Goal: Information Seeking & Learning: Learn about a topic

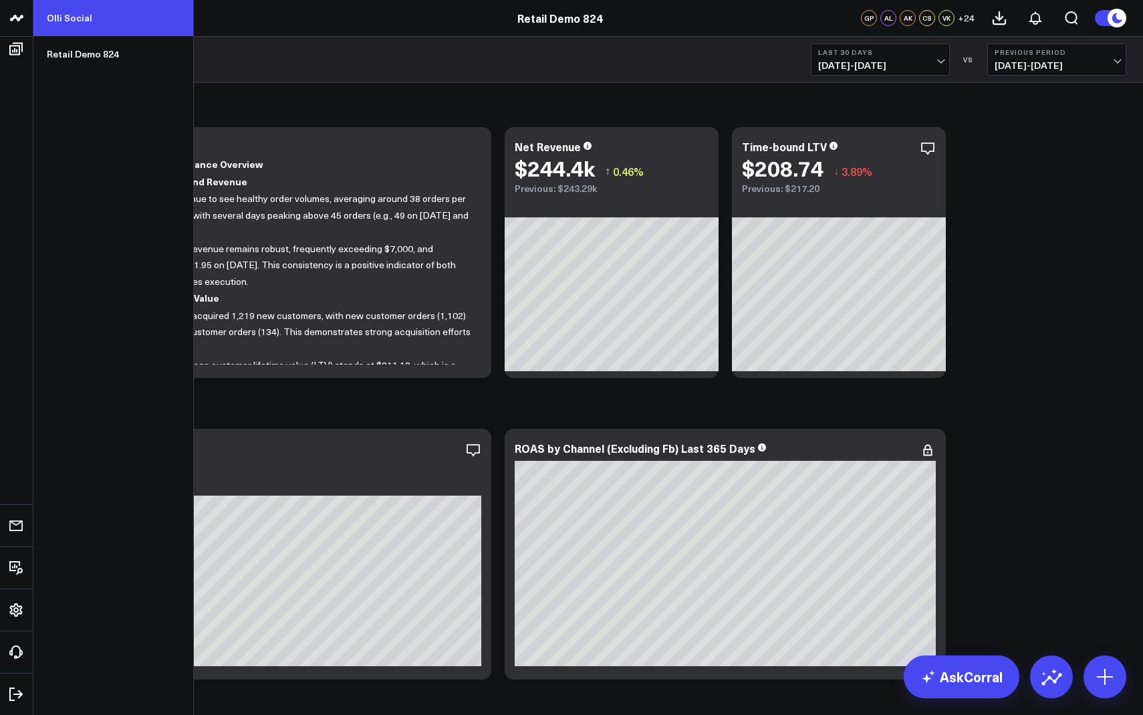
click at [81, 22] on link "Olli Social" at bounding box center [113, 18] width 160 height 36
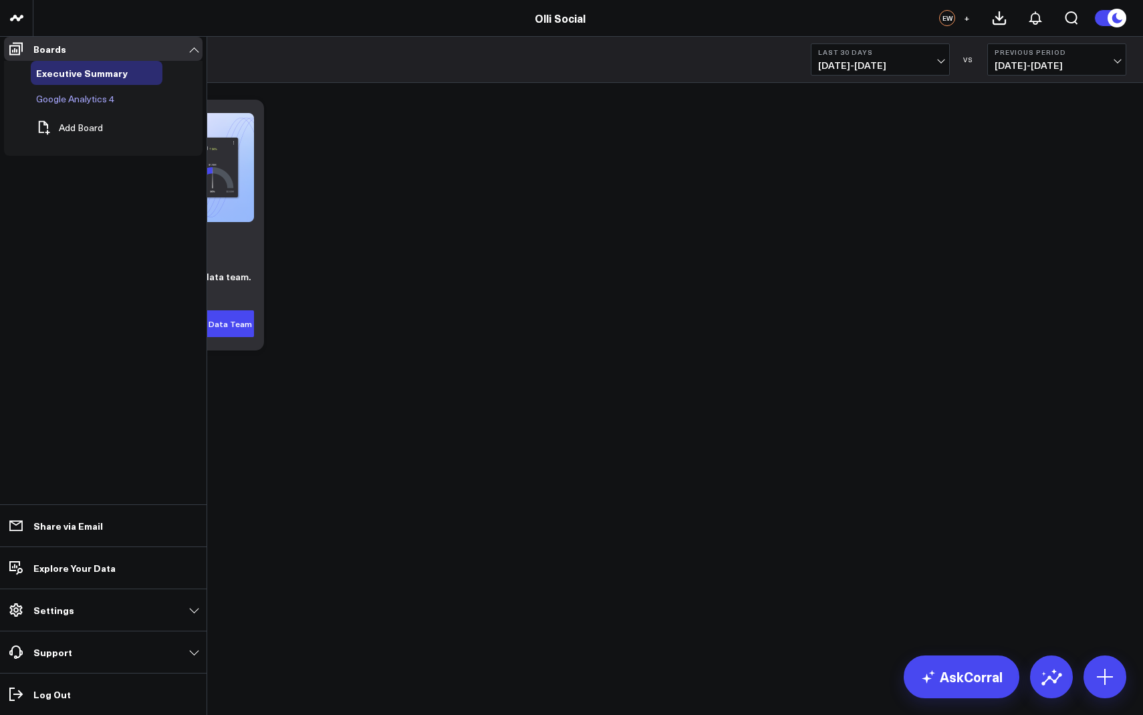
click at [64, 105] on span "Google Analytics 4" at bounding box center [75, 98] width 78 height 13
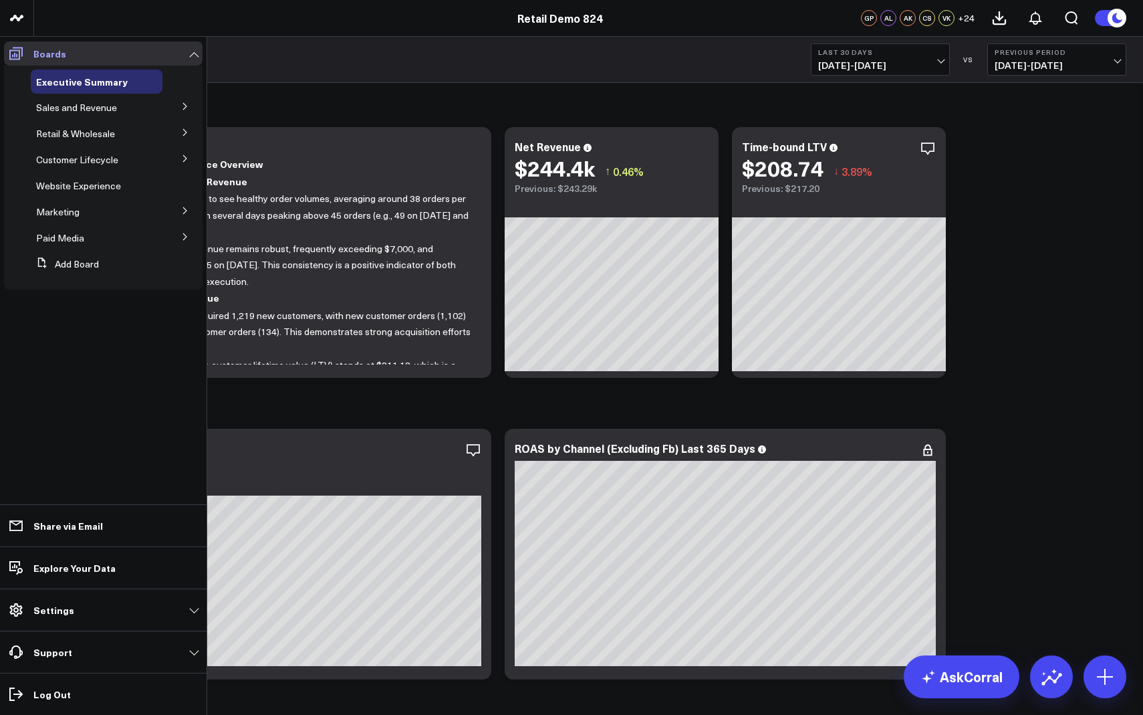
click at [9, 60] on icon at bounding box center [16, 53] width 16 height 16
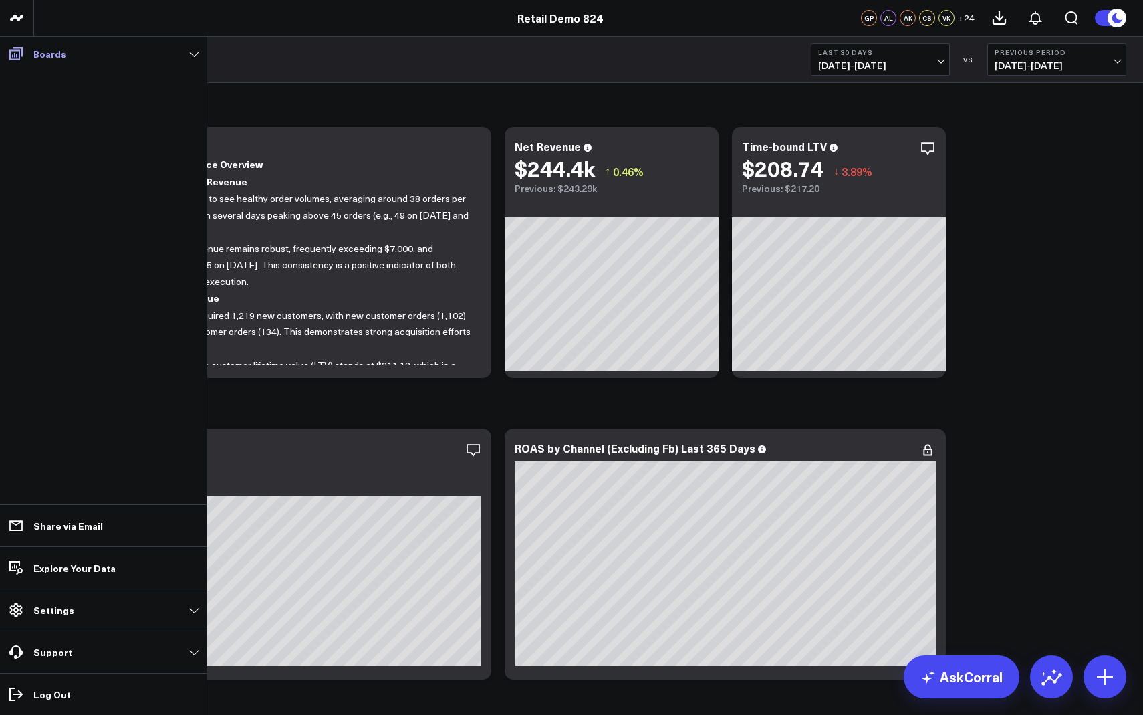
click at [23, 62] on span at bounding box center [16, 53] width 24 height 24
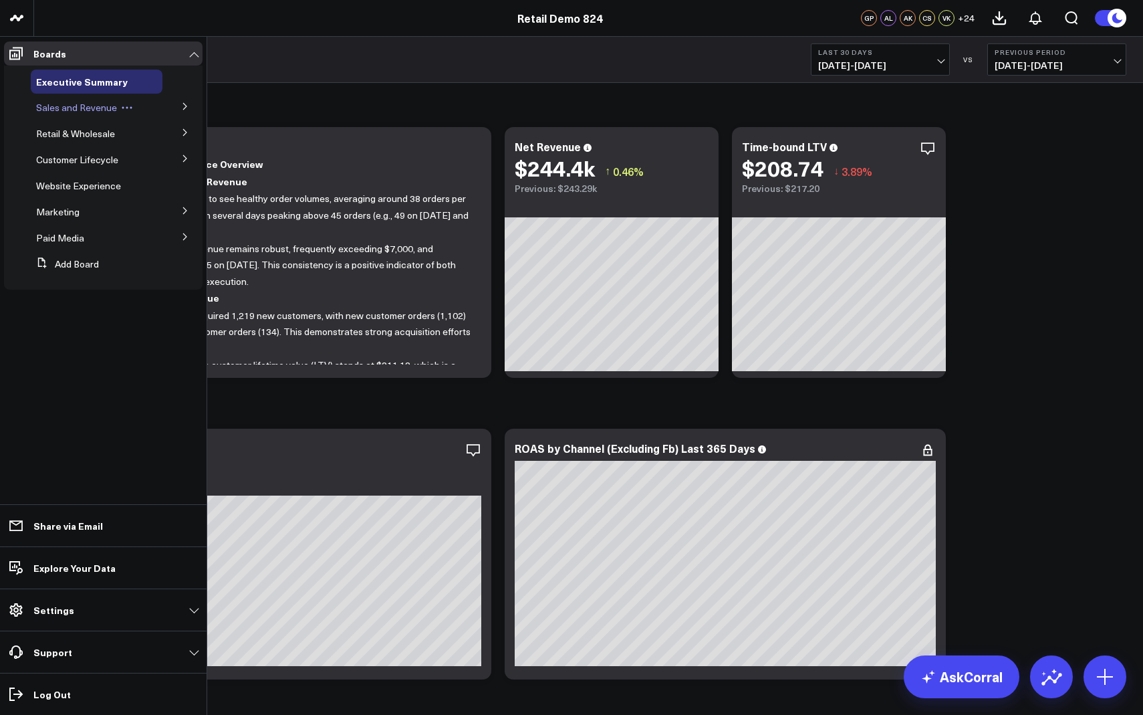
click at [154, 106] on div "Sales and Revenue" at bounding box center [97, 108] width 132 height 24
click at [168, 108] on button at bounding box center [185, 106] width 35 height 20
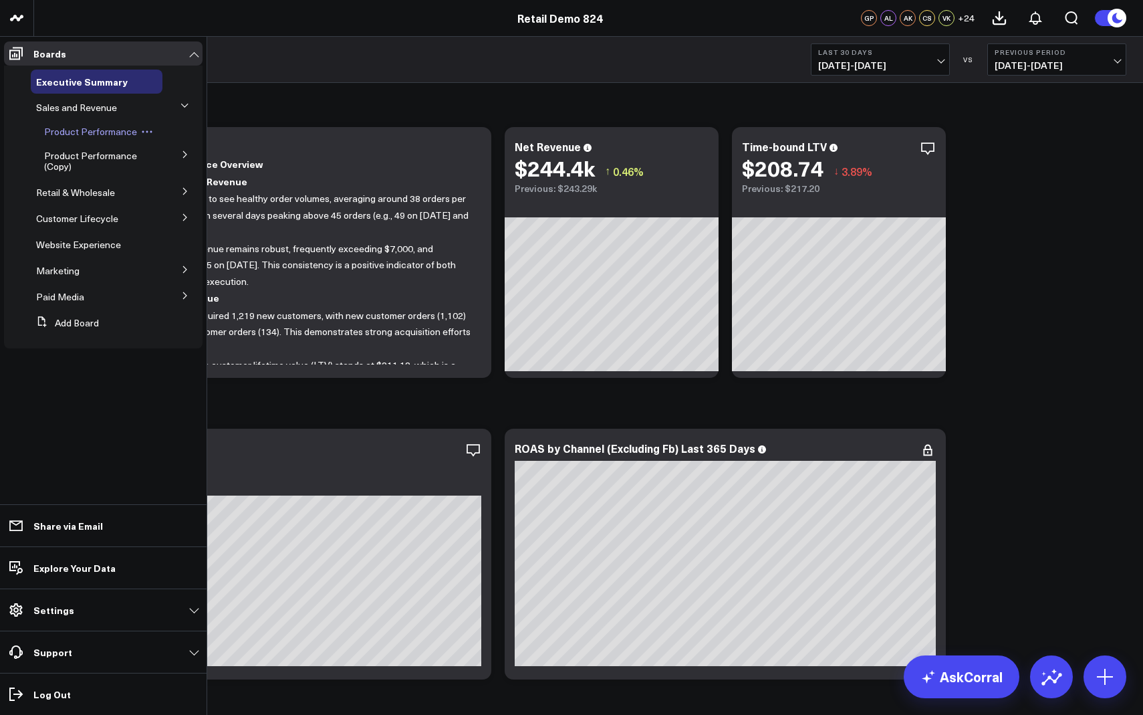
click at [141, 130] on icon at bounding box center [147, 132] width 12 height 12
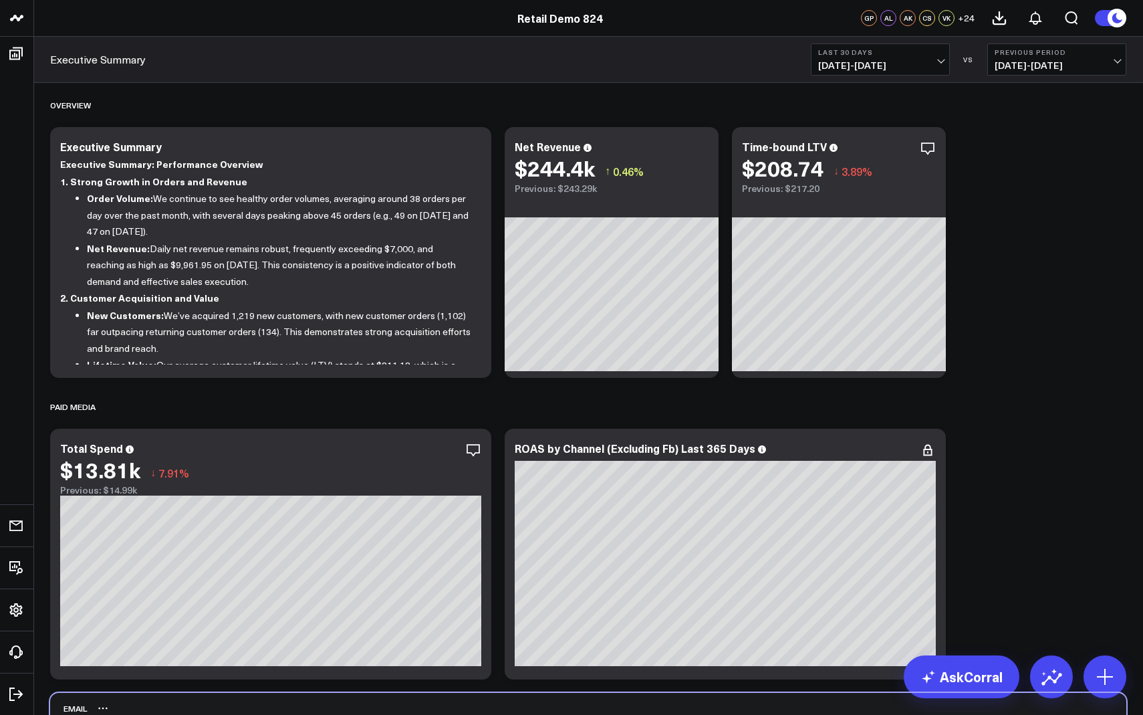
click at [996, 702] on div "Email" at bounding box center [588, 708] width 1076 height 31
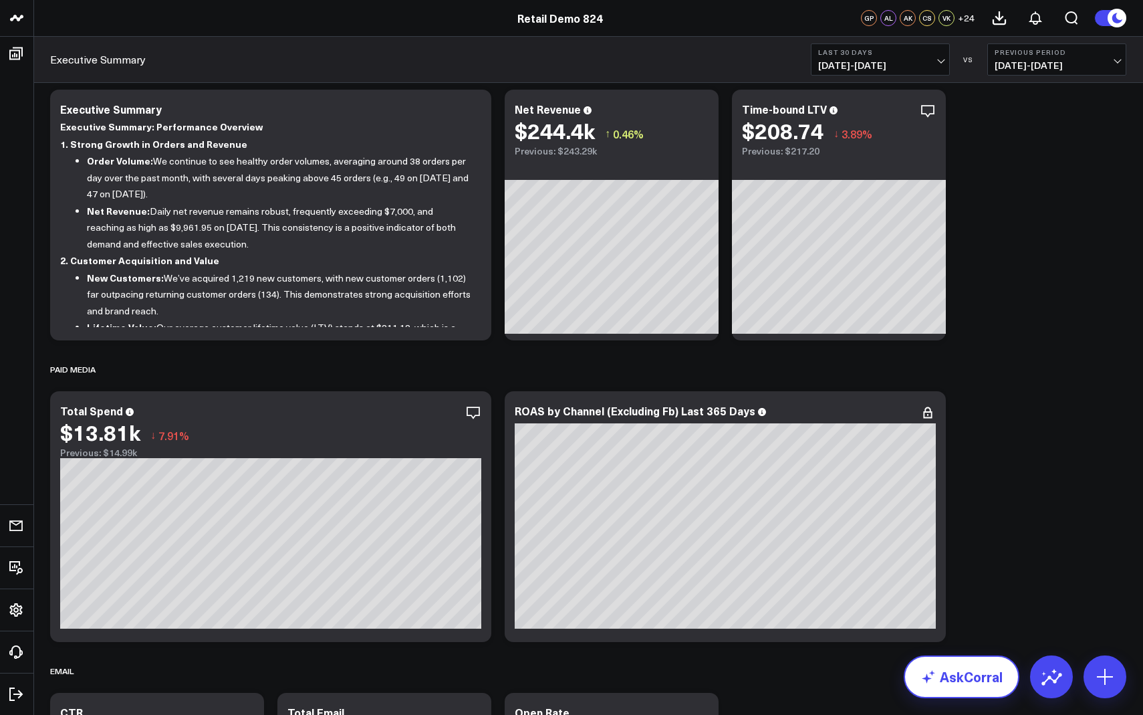
scroll to position [55, 0]
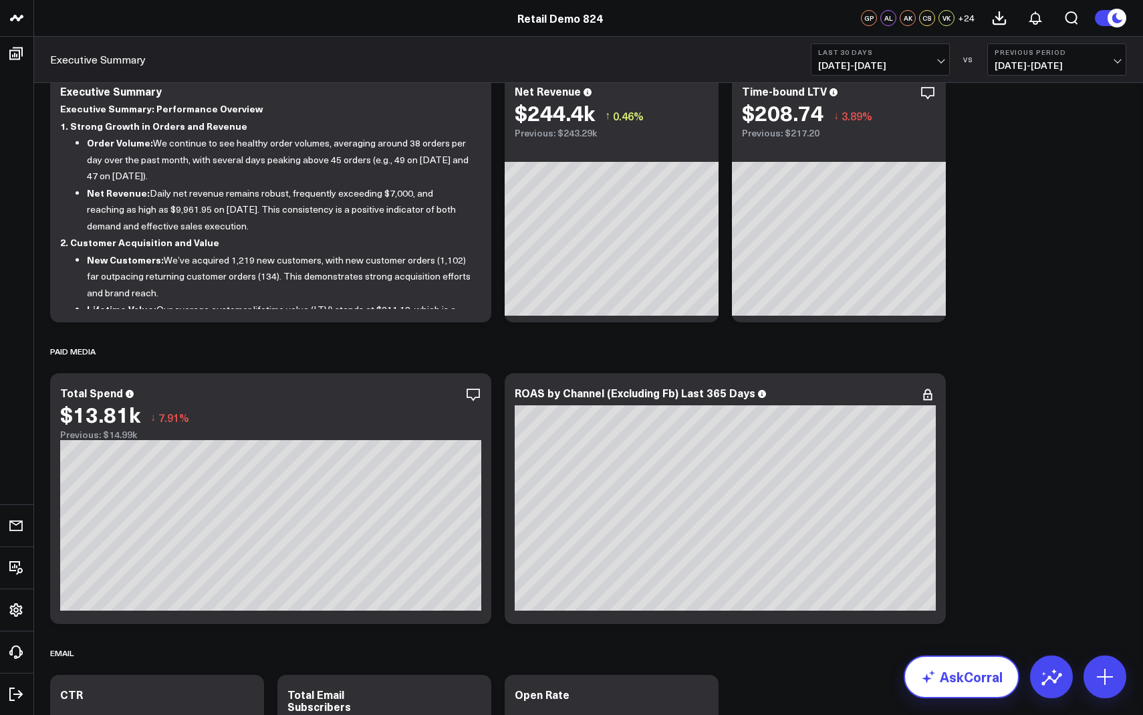
click at [973, 687] on link "AskCorral" at bounding box center [962, 676] width 116 height 43
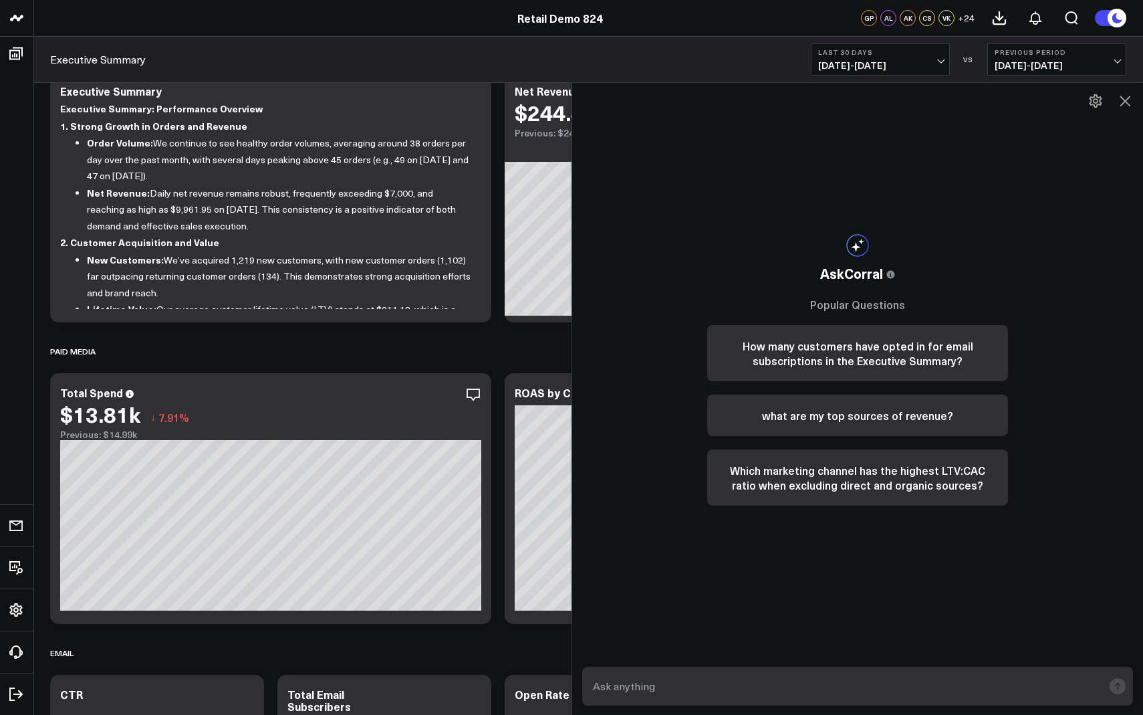
click at [1084, 687] on form at bounding box center [857, 686] width 551 height 39
drag, startPoint x: 1084, startPoint y: 687, endPoint x: 973, endPoint y: 644, distance: 118.3
click at [1084, 687] on input "text" at bounding box center [846, 686] width 513 height 24
drag, startPoint x: 359, startPoint y: 388, endPoint x: 368, endPoint y: 386, distance: 8.9
click at [358, 388] on div "Total Spend" at bounding box center [270, 392] width 421 height 12
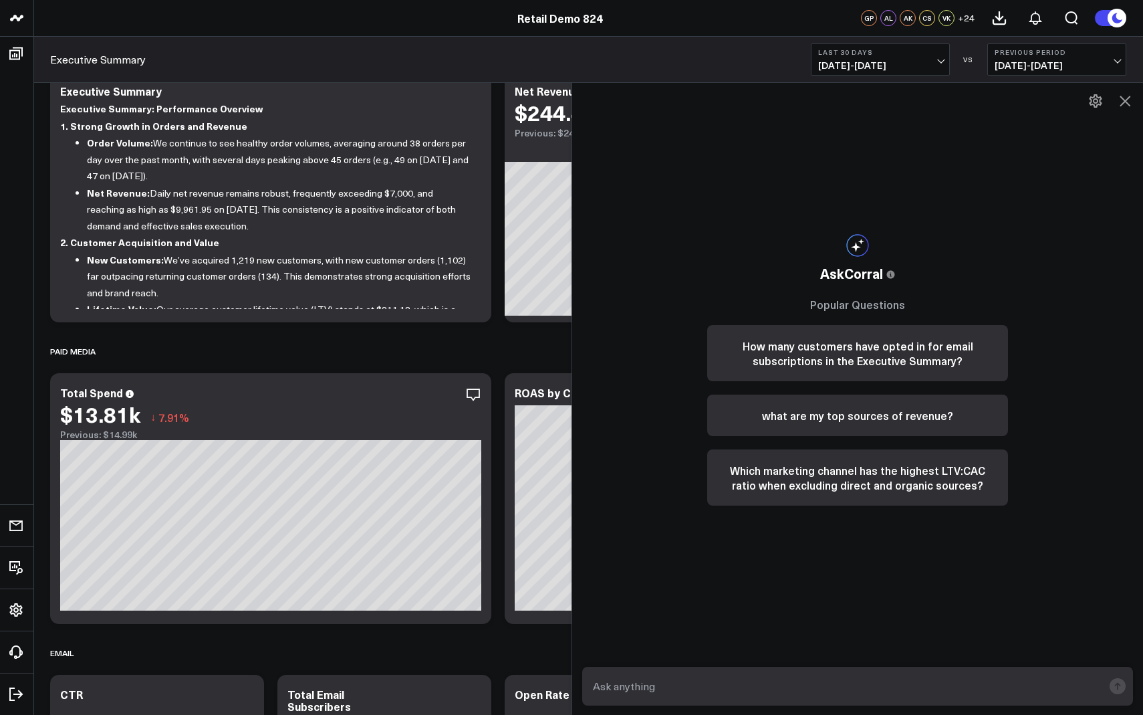
click at [1125, 104] on icon at bounding box center [1125, 101] width 16 height 16
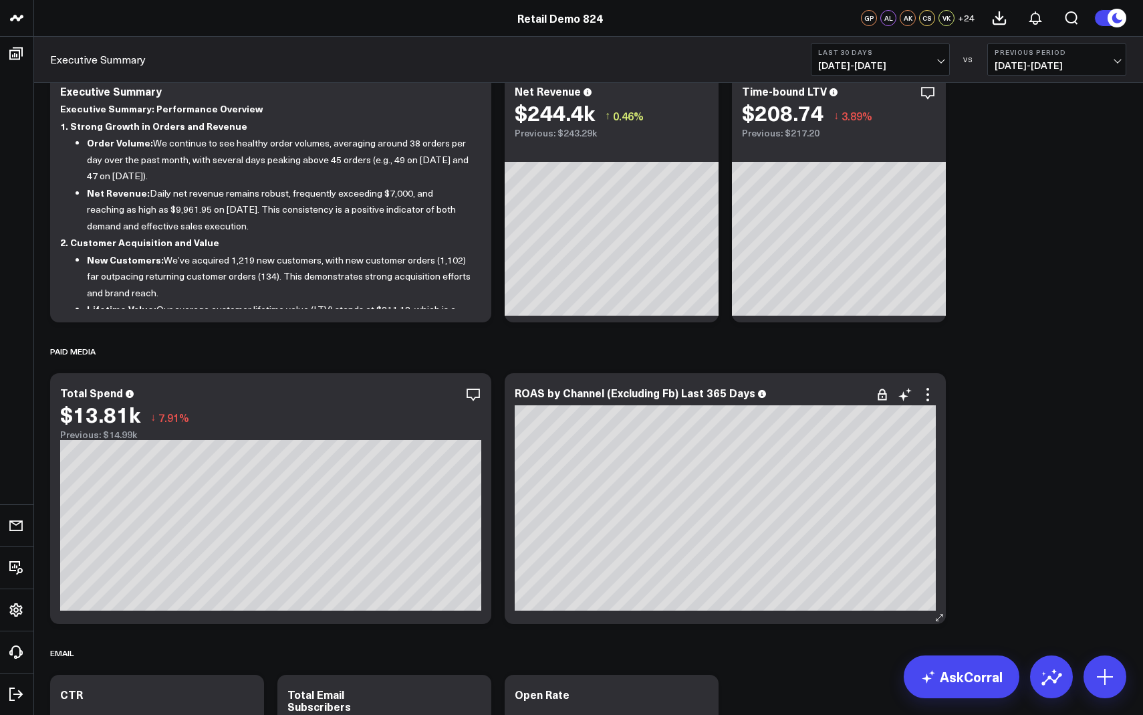
click at [928, 403] on div at bounding box center [725, 403] width 421 height 3
click at [936, 387] on div "ROAS by Channel (Excluding Fb) Last 365 Days" at bounding box center [725, 498] width 441 height 251
click at [931, 394] on icon at bounding box center [928, 394] width 16 height 16
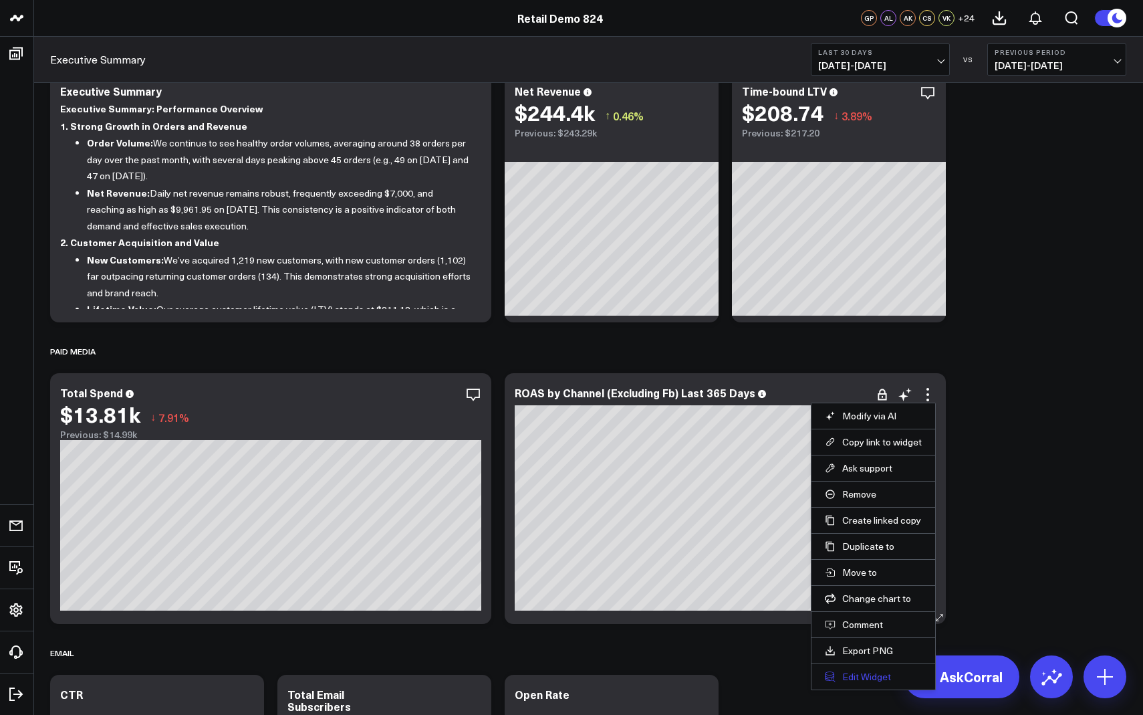
click at [854, 681] on button "Edit Widget" at bounding box center [873, 677] width 97 height 12
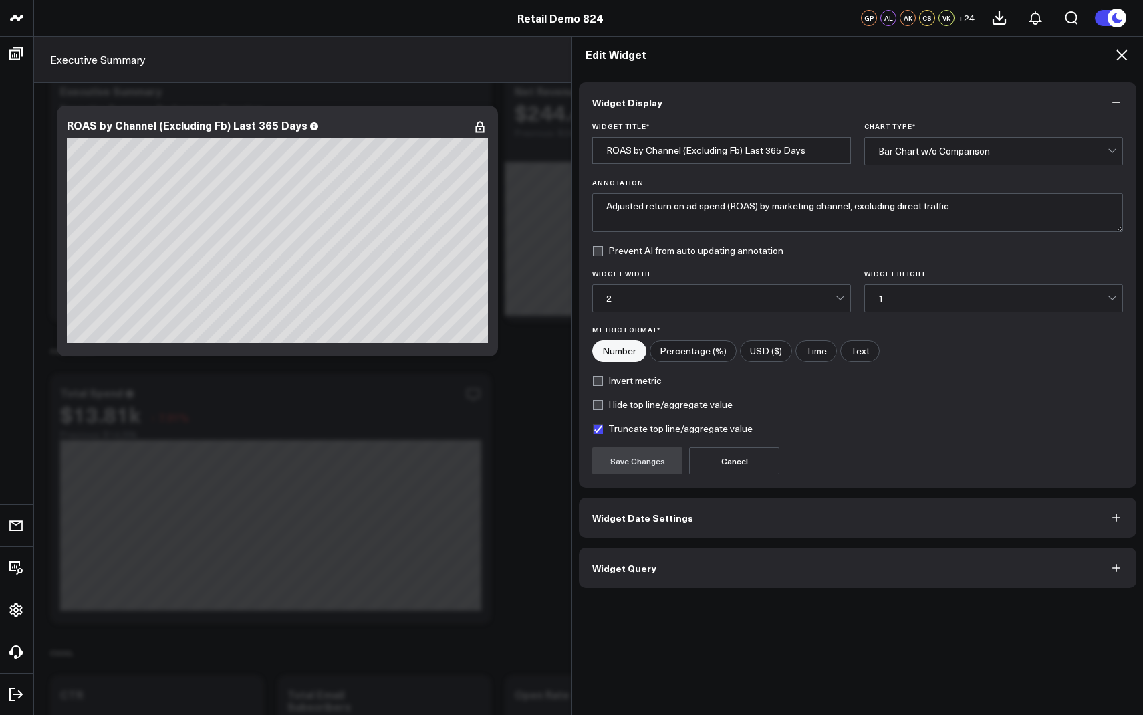
drag, startPoint x: 671, startPoint y: 552, endPoint x: 670, endPoint y: 542, distance: 9.5
click at [671, 552] on button "Widget Query" at bounding box center [858, 568] width 558 height 40
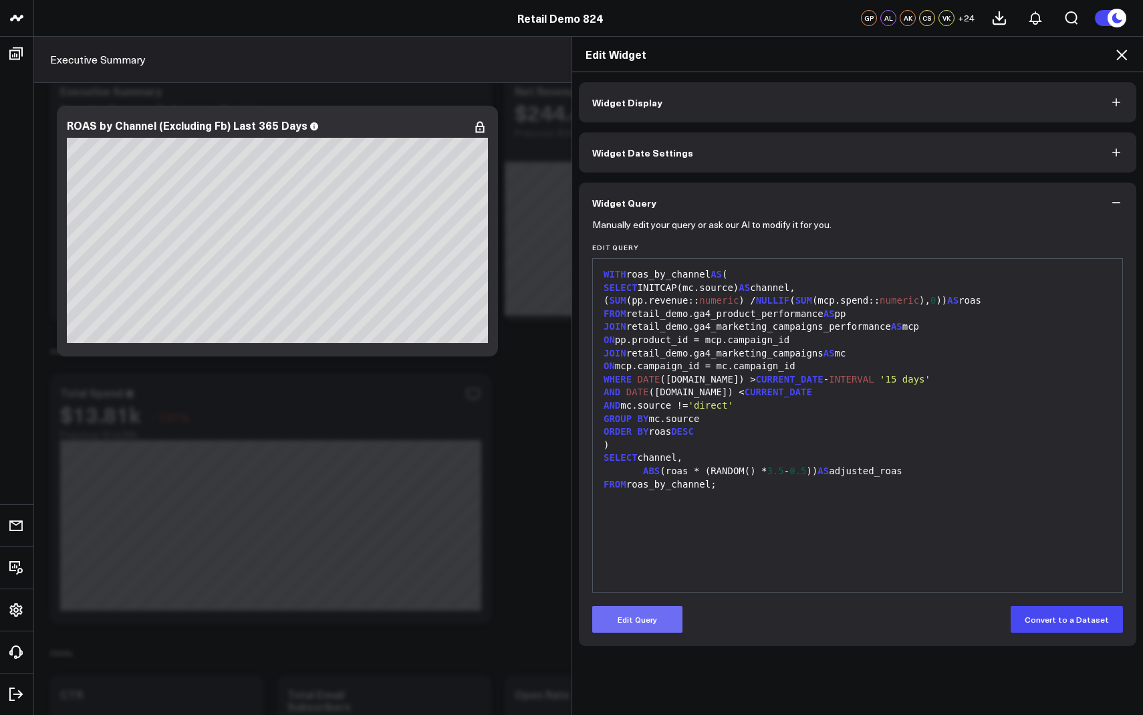
click at [639, 613] on button "Edit Query" at bounding box center [637, 619] width 90 height 27
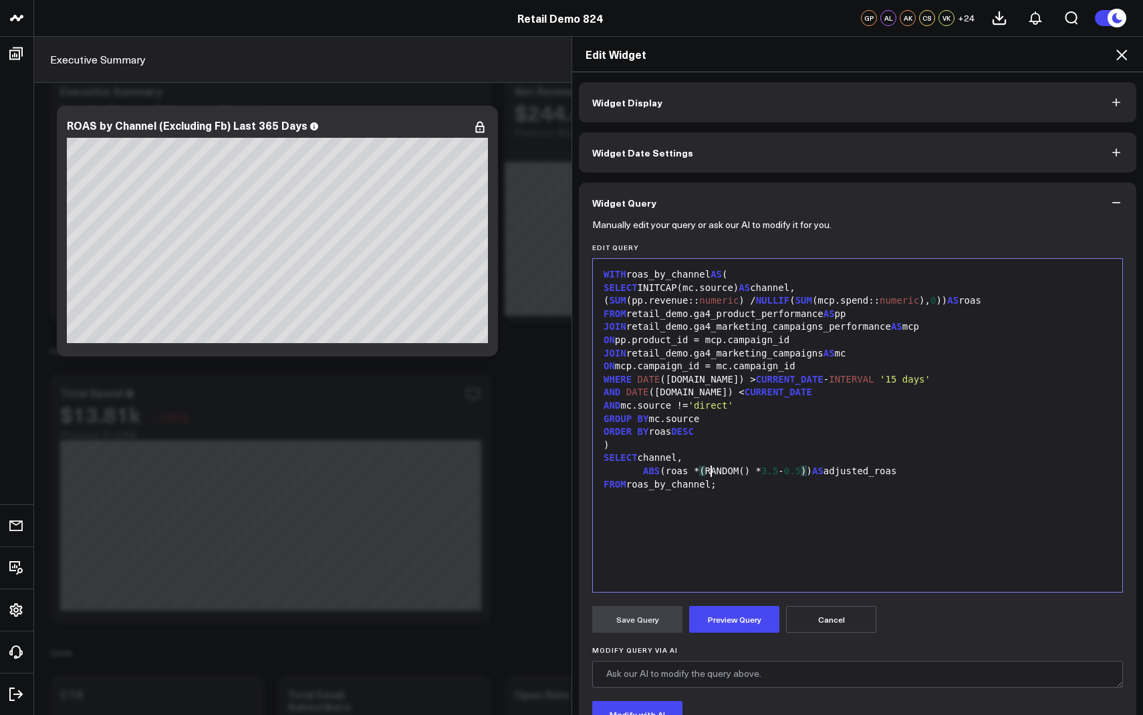
click at [713, 474] on div "ABS (roas * ( RANDOM() * 3.5 - 0.5 ) ) AS adjusted_roas" at bounding box center [858, 471] width 516 height 13
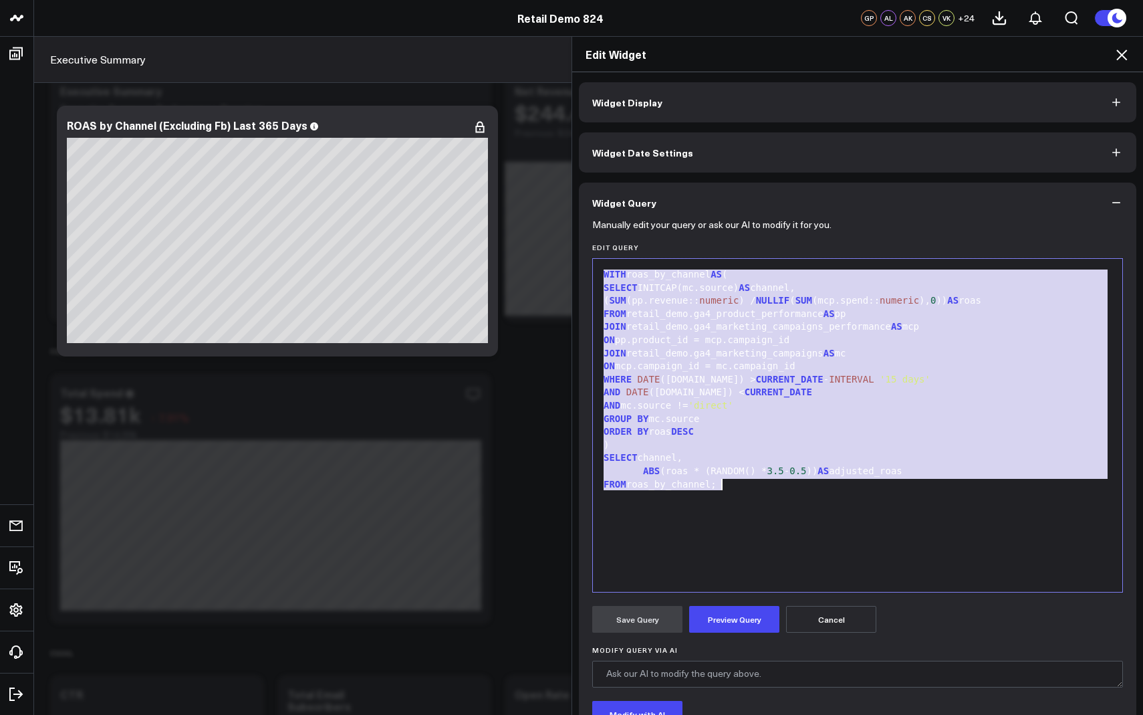
copy div "WITH roas_by_channel AS ( SELECT INITCAP(mc.source) AS channel, ( SUM (pp.reven…"
drag, startPoint x: 723, startPoint y: 554, endPoint x: 707, endPoint y: 555, distance: 16.1
click at [723, 554] on div "WITH roas_by_channel AS ( SELECT INITCAP(mc.source) AS channel, ( SUM (pp.reven…" at bounding box center [858, 425] width 516 height 320
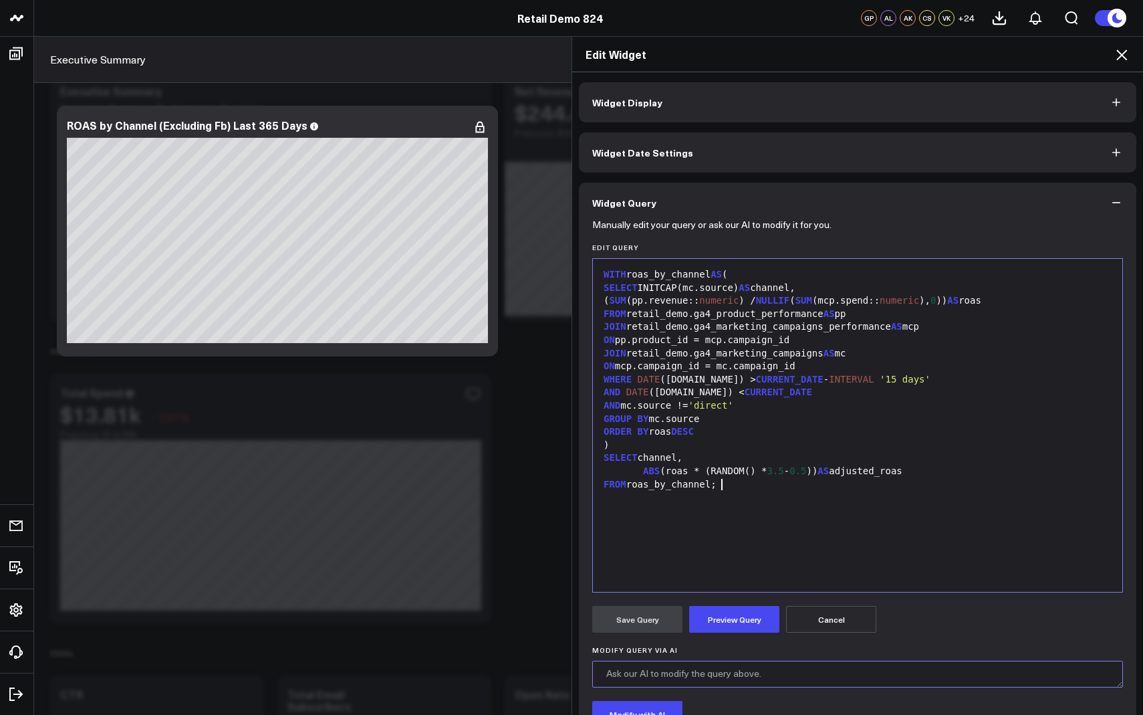
click at [630, 664] on textarea "Modify Query via AI" at bounding box center [857, 674] width 531 height 27
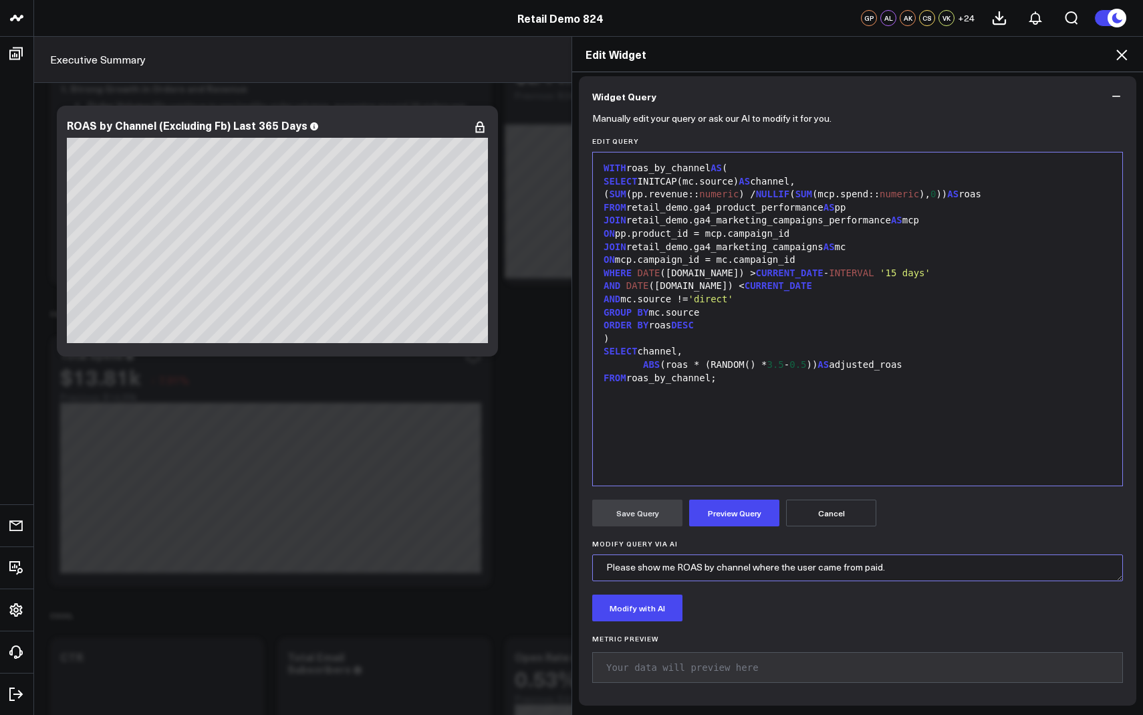
scroll to position [102, 0]
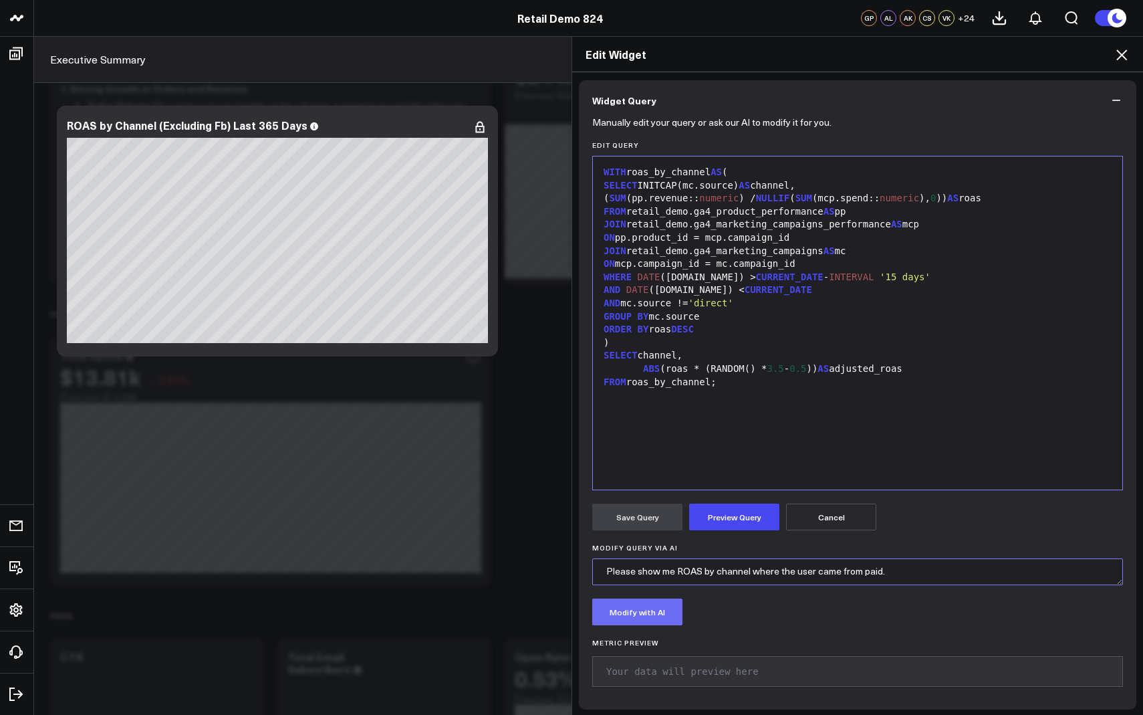
type textarea "Please show me ROAS by channel where the user came from paid."
click at [665, 612] on button "Modify with AI" at bounding box center [637, 611] width 90 height 27
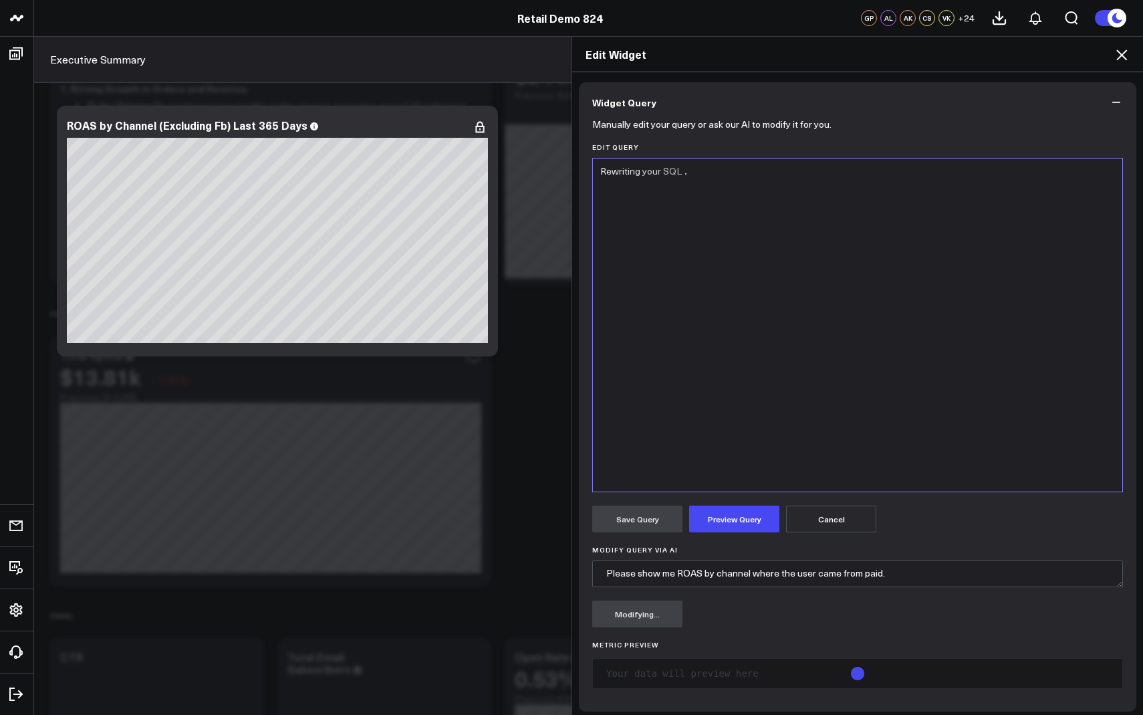
scroll to position [97, 0]
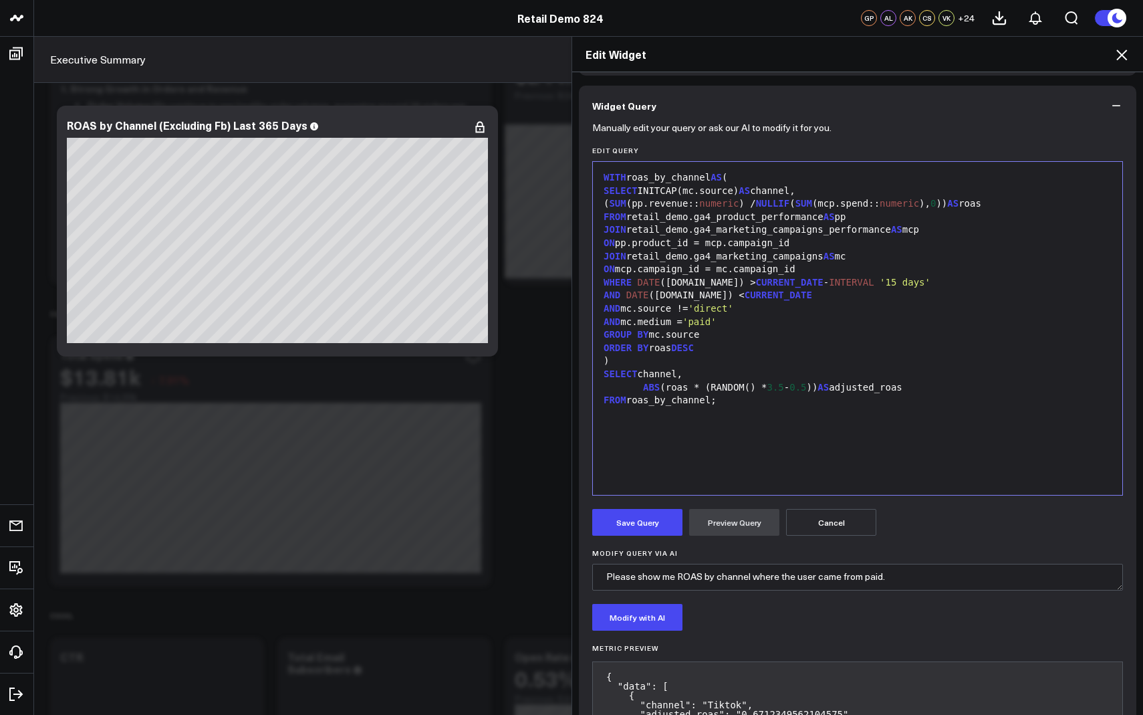
click at [1121, 51] on icon at bounding box center [1122, 55] width 16 height 16
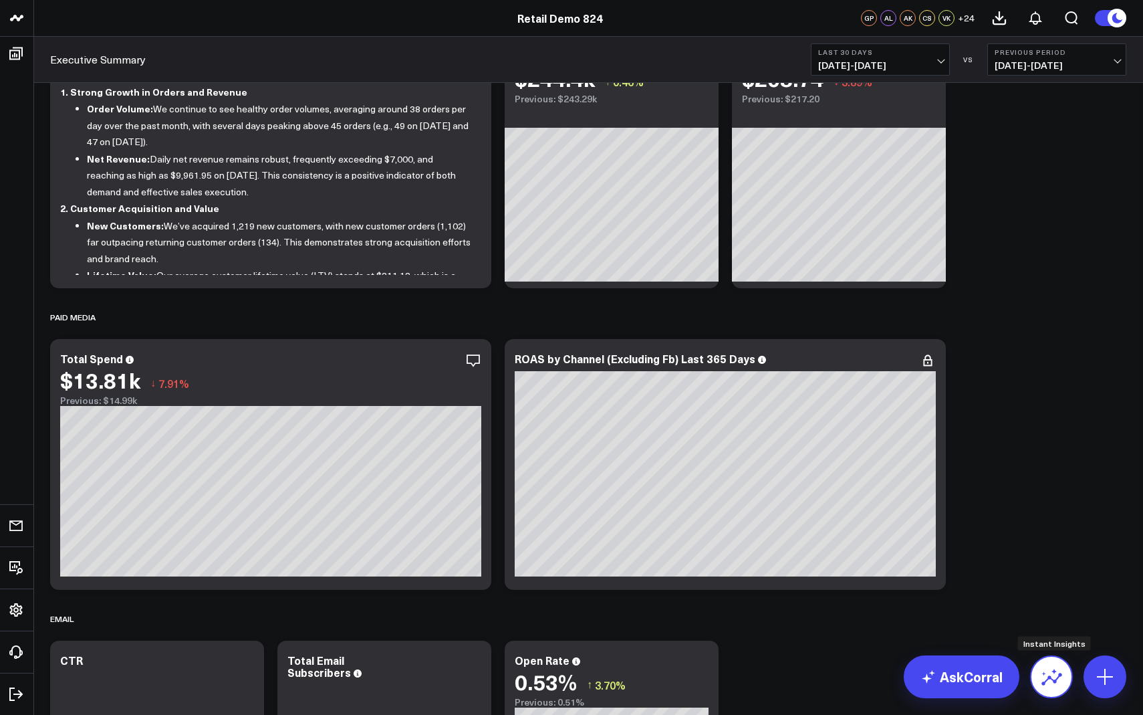
click at [1054, 668] on icon at bounding box center [1051, 676] width 21 height 21
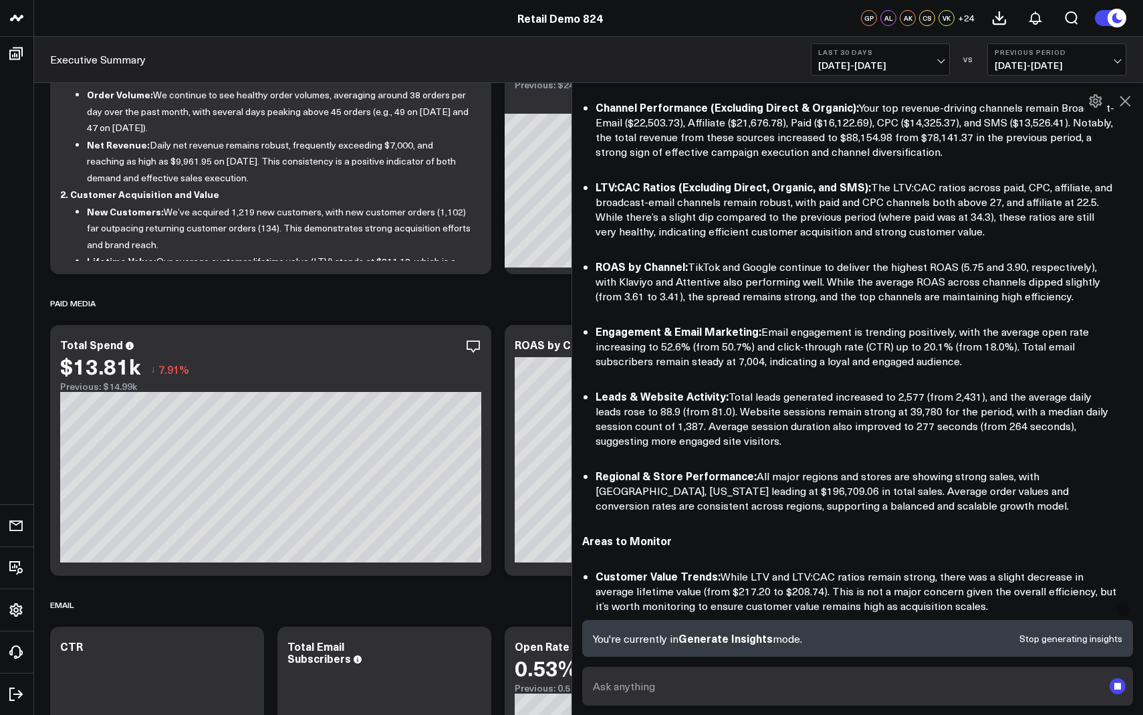
scroll to position [245, 0]
drag, startPoint x: 982, startPoint y: 342, endPoint x: 603, endPoint y: 313, distance: 380.2
click at [603, 325] on li "Engagement & Email Marketing: Email engagement is trending positively, with the…" at bounding box center [857, 347] width 522 height 45
click at [887, 325] on li "Engagement & Email Marketing: Email engagement is trending positively, with the…" at bounding box center [857, 347] width 522 height 45
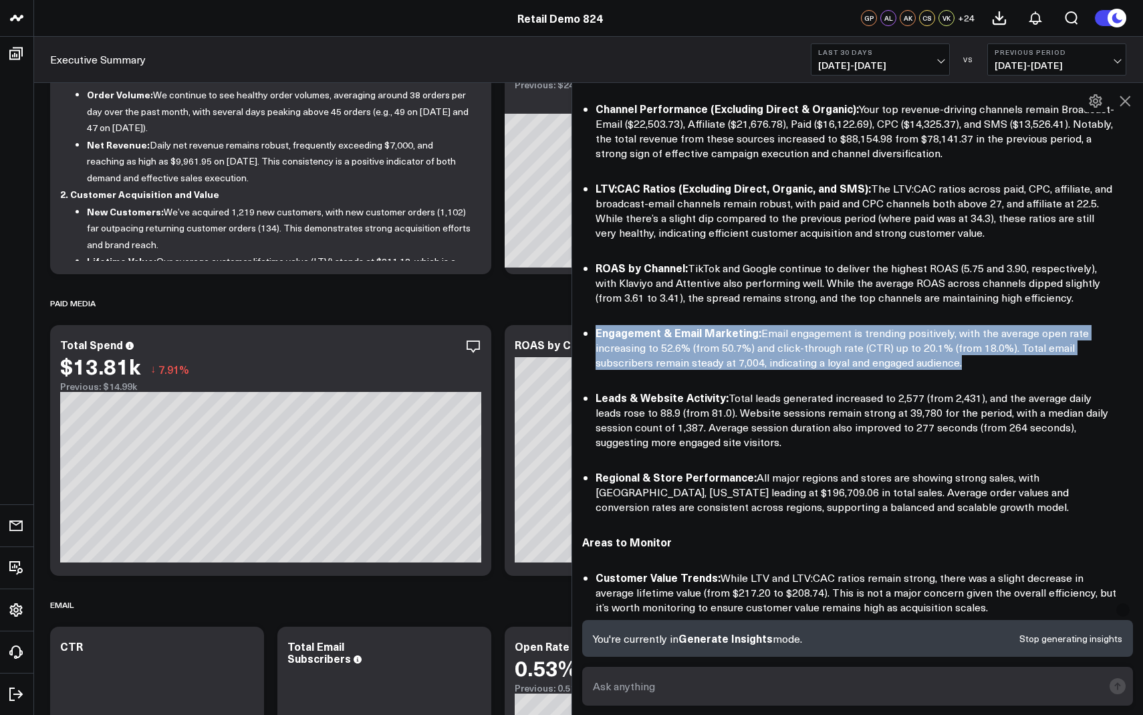
click at [887, 325] on li "Engagement & Email Marketing: Email engagement is trending positively, with the…" at bounding box center [857, 347] width 522 height 45
copy div "Engagement & Email Marketing: Email engagement is trending positively, with the…"
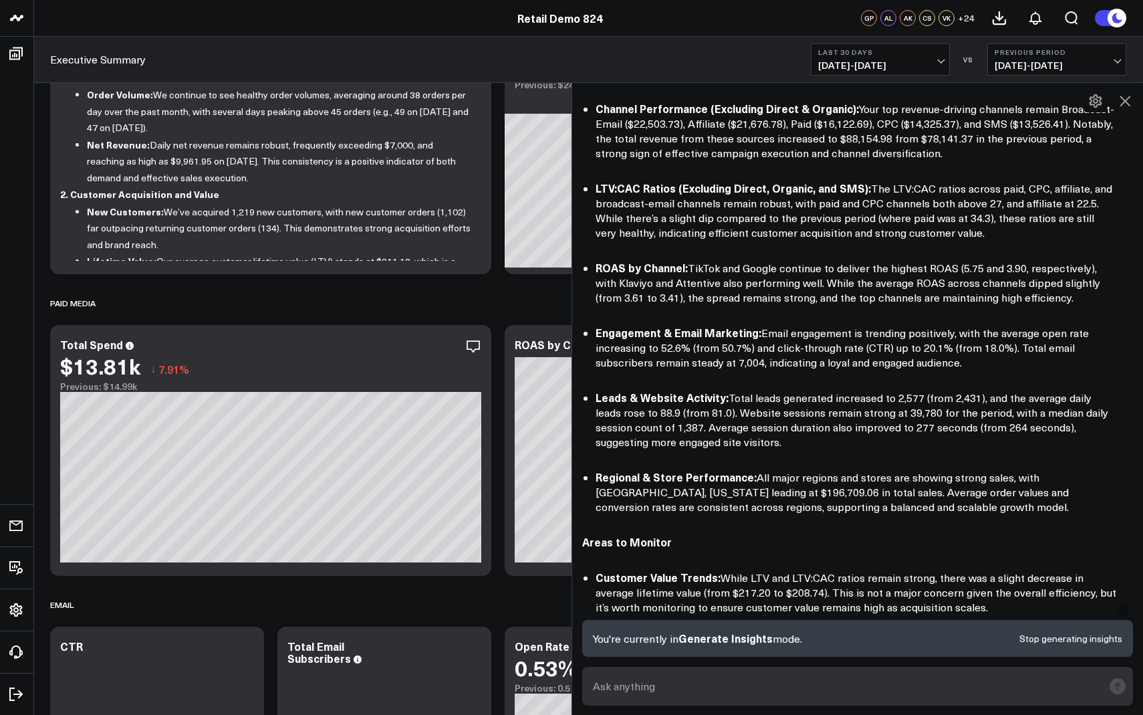
click at [887, 260] on li "ROAS by Channel: TikTok and Google continue to deliver the highest ROAS (5.75 a…" at bounding box center [857, 282] width 522 height 45
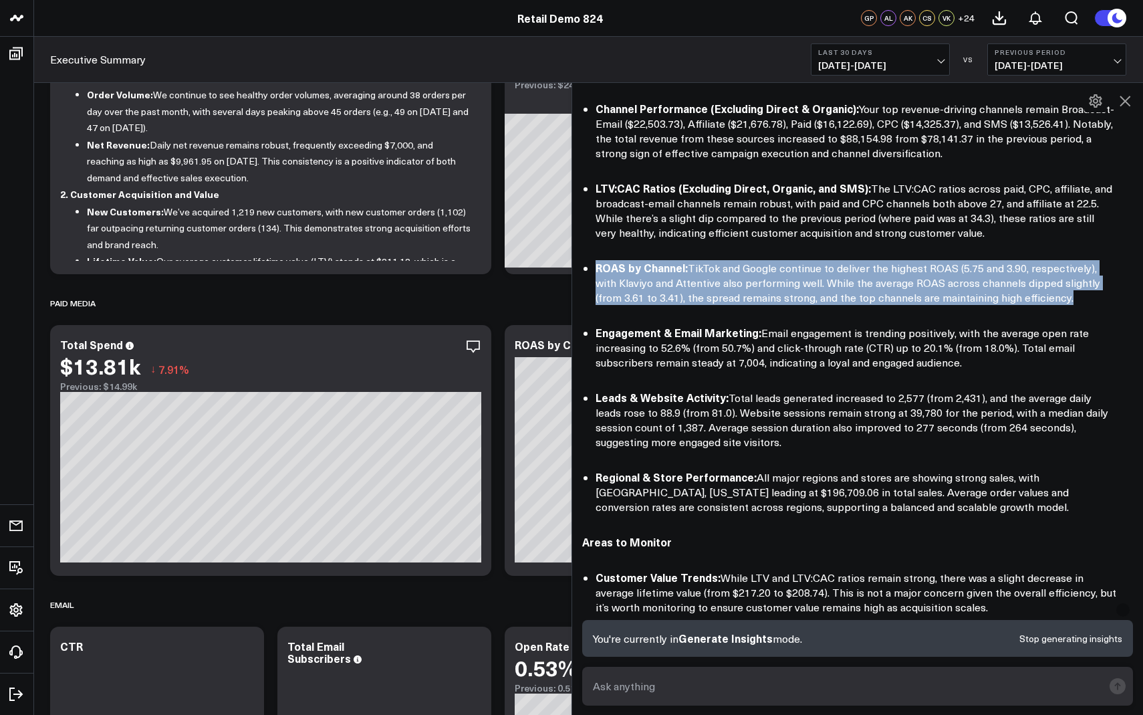
click at [887, 260] on li "ROAS by Channel: TikTok and Google continue to deliver the highest ROAS (5.75 a…" at bounding box center [857, 282] width 522 height 45
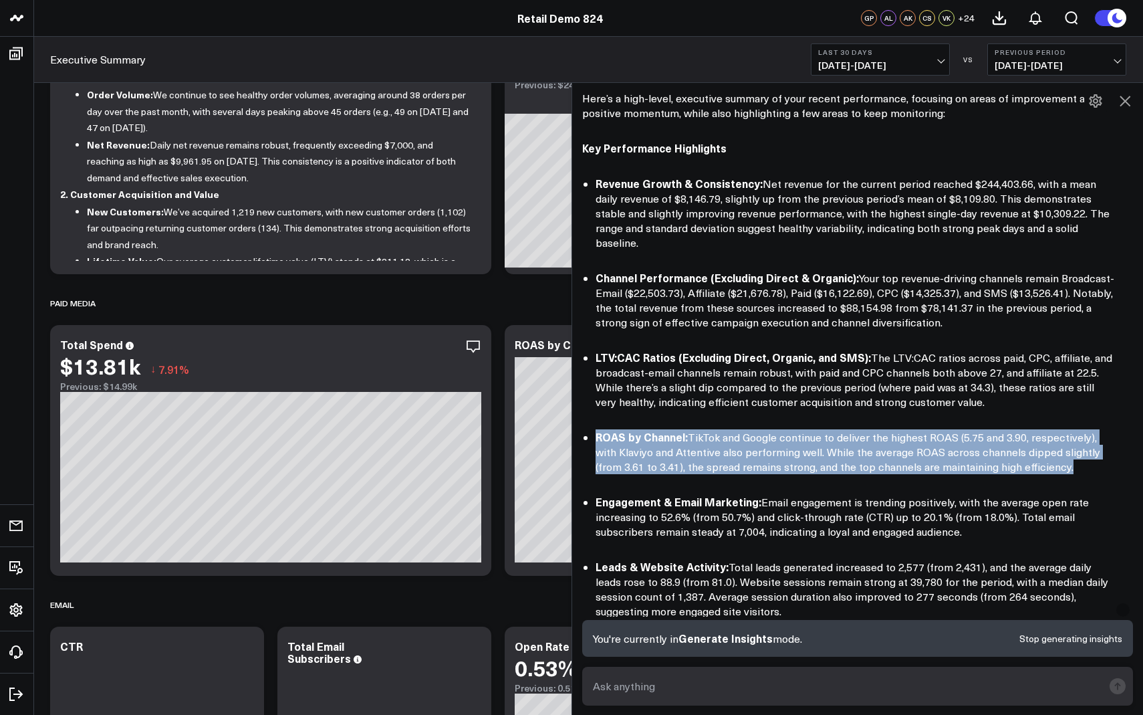
scroll to position [75, 0]
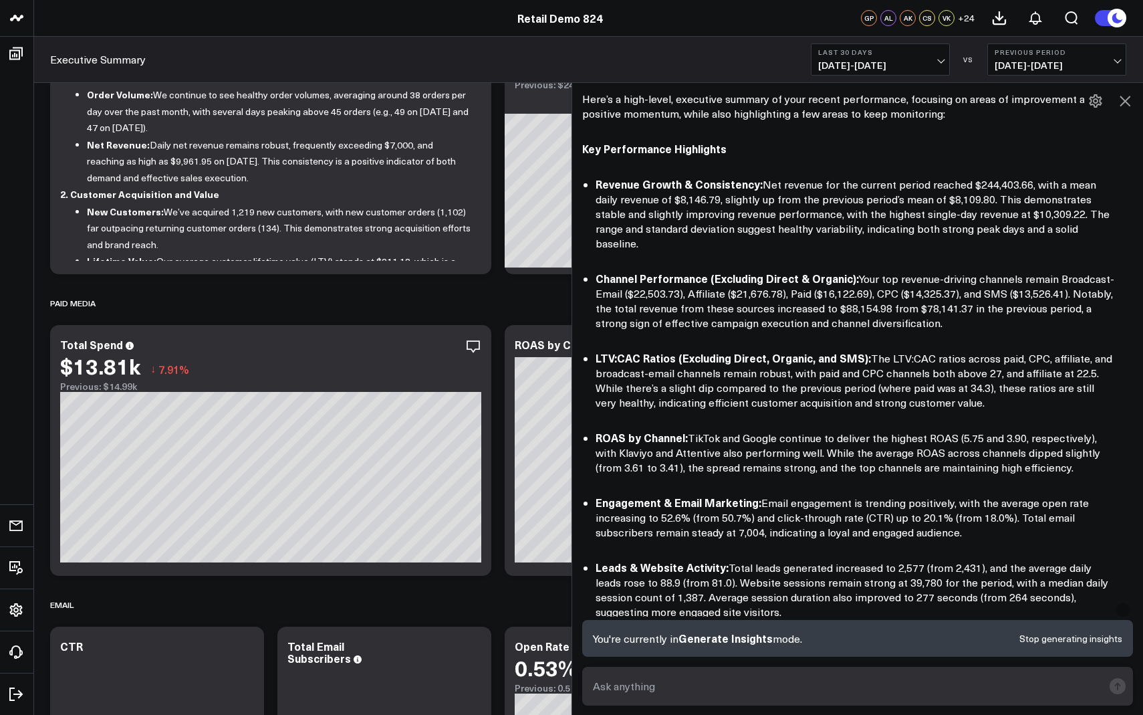
click at [780, 350] on strong "LTV:CAC Ratios (Excluding Direct, Organic, and SMS):" at bounding box center [733, 357] width 275 height 15
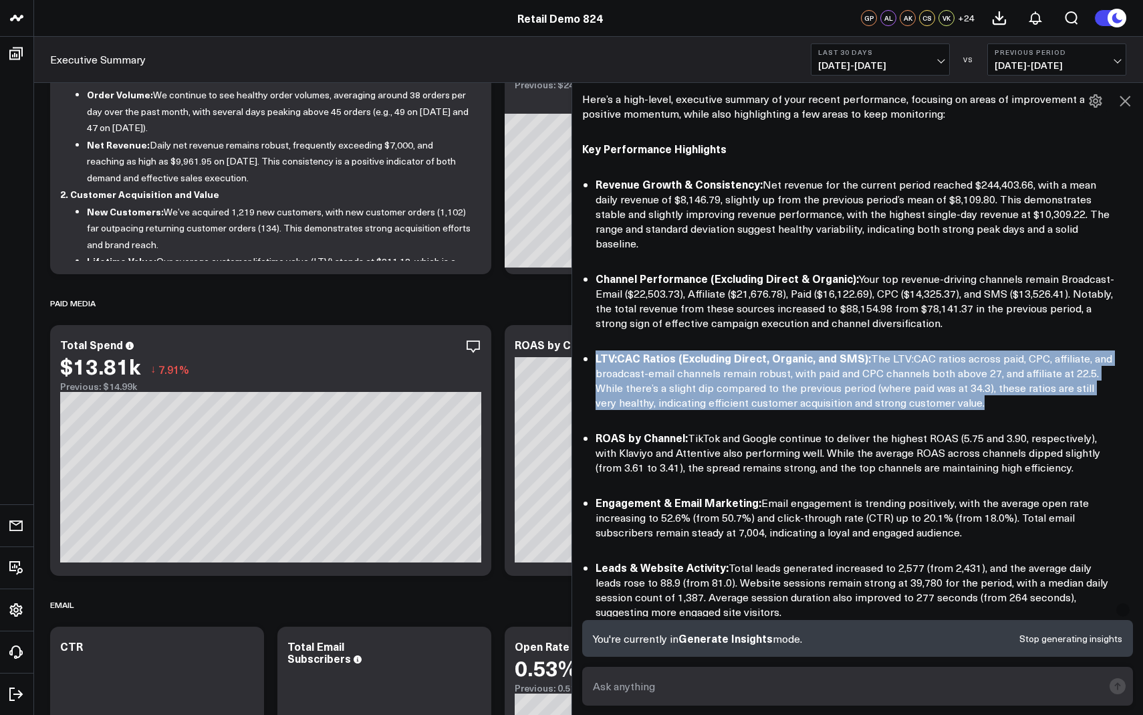
click at [780, 350] on strong "LTV:CAC Ratios (Excluding Direct, Organic, and SMS):" at bounding box center [733, 357] width 275 height 15
click at [861, 365] on li "LTV:CAC Ratios (Excluding Direct, Organic, and SMS): The LTV:CAC ratios across …" at bounding box center [857, 380] width 522 height 60
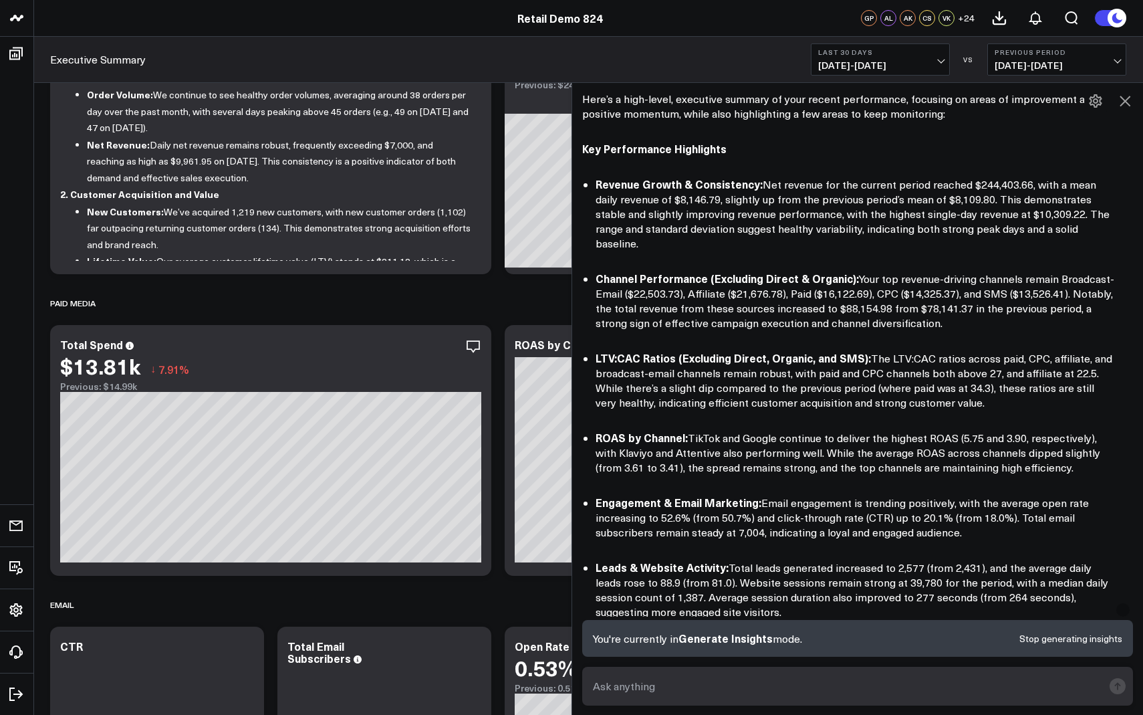
click at [861, 365] on li "LTV:CAC Ratios (Excluding Direct, Organic, and SMS): The LTV:CAC ratios across …" at bounding box center [857, 380] width 522 height 60
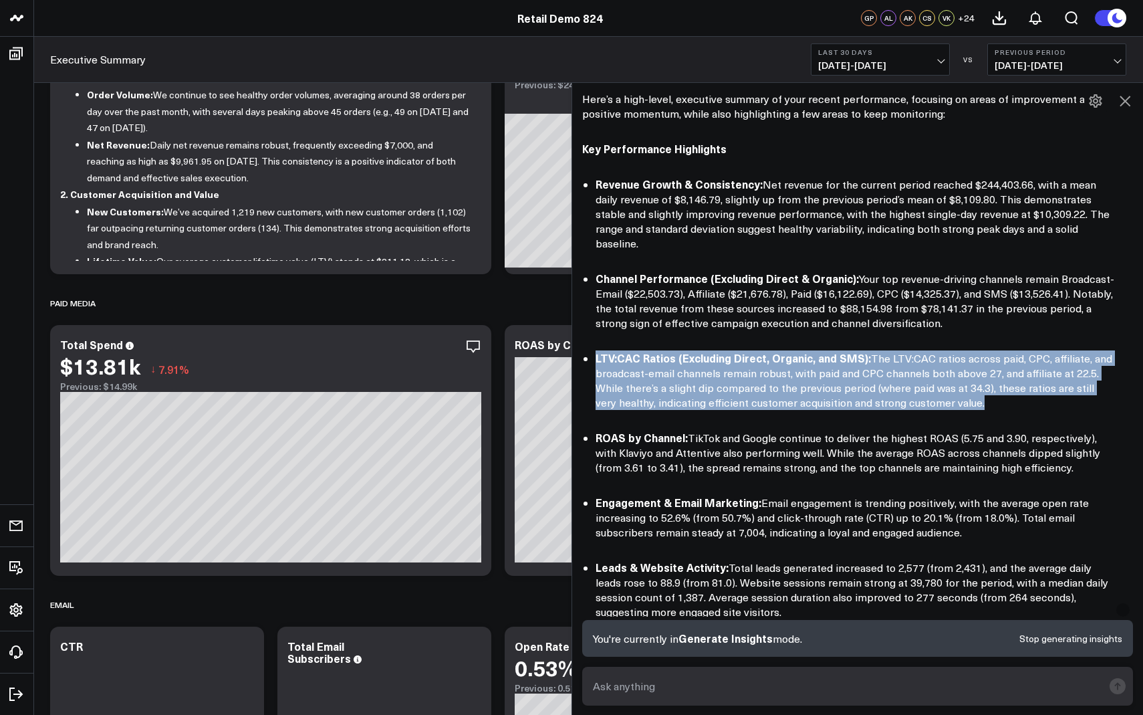
click at [861, 365] on li "LTV:CAC Ratios (Excluding Direct, Organic, and SMS): The LTV:CAC ratios across …" at bounding box center [857, 380] width 522 height 60
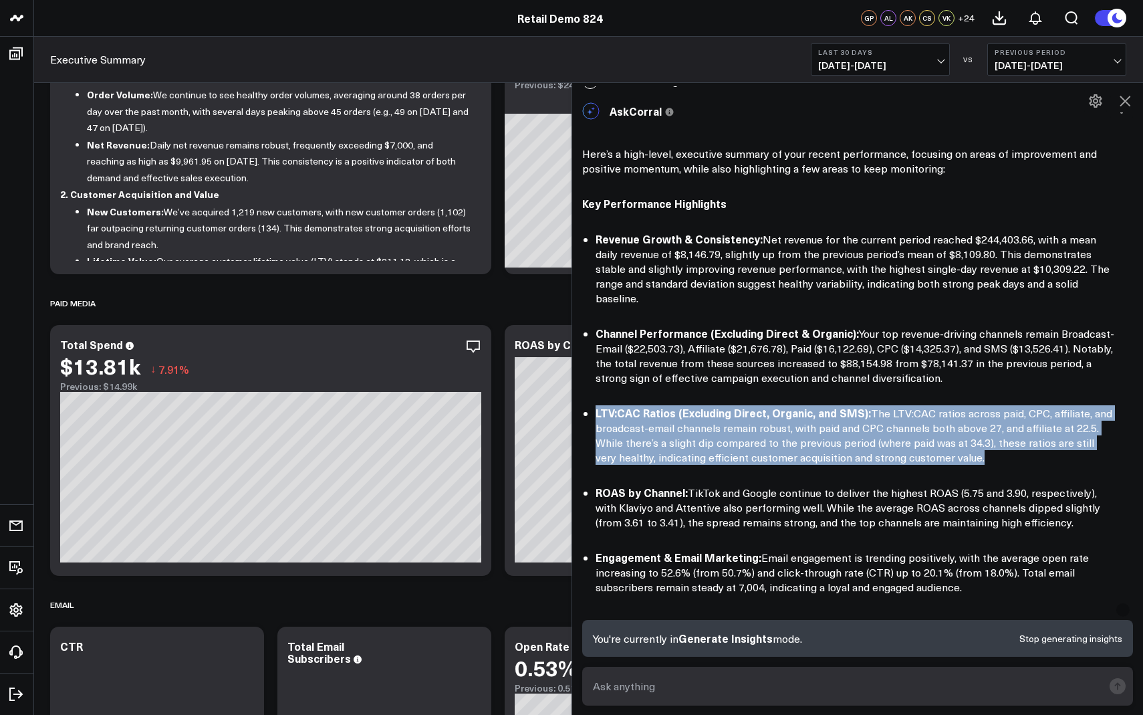
scroll to position [12, 0]
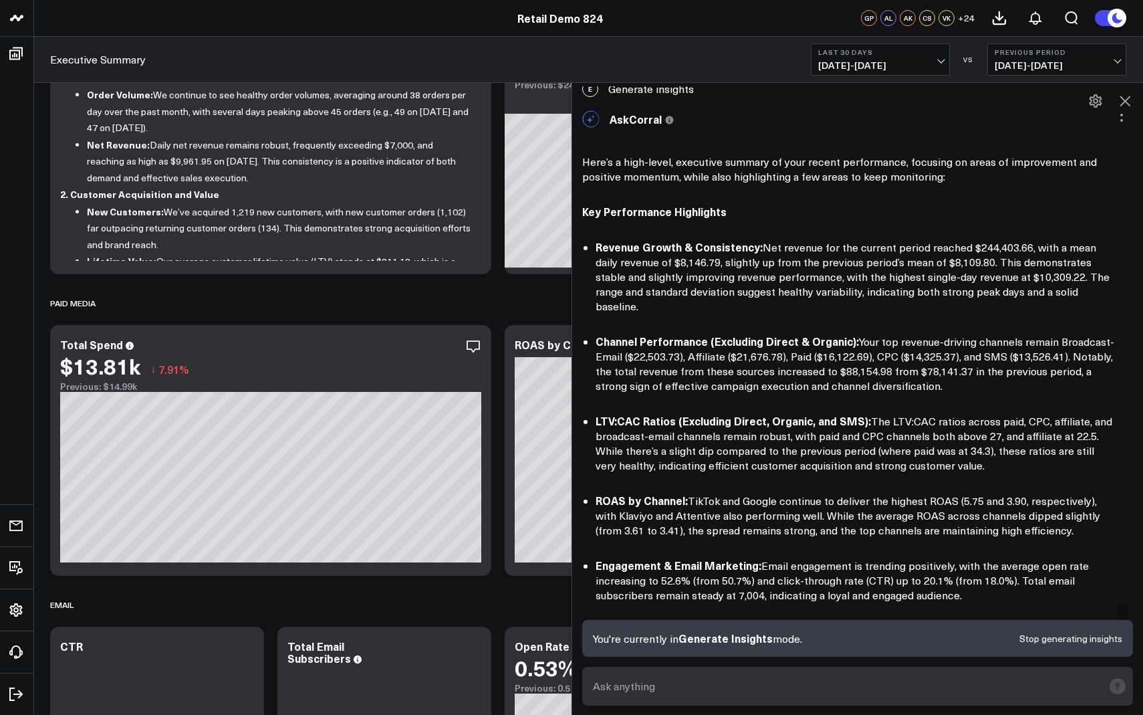
click at [856, 351] on li "Channel Performance (Excluding Direct & Organic): Your top revenue-driving chan…" at bounding box center [857, 364] width 522 height 60
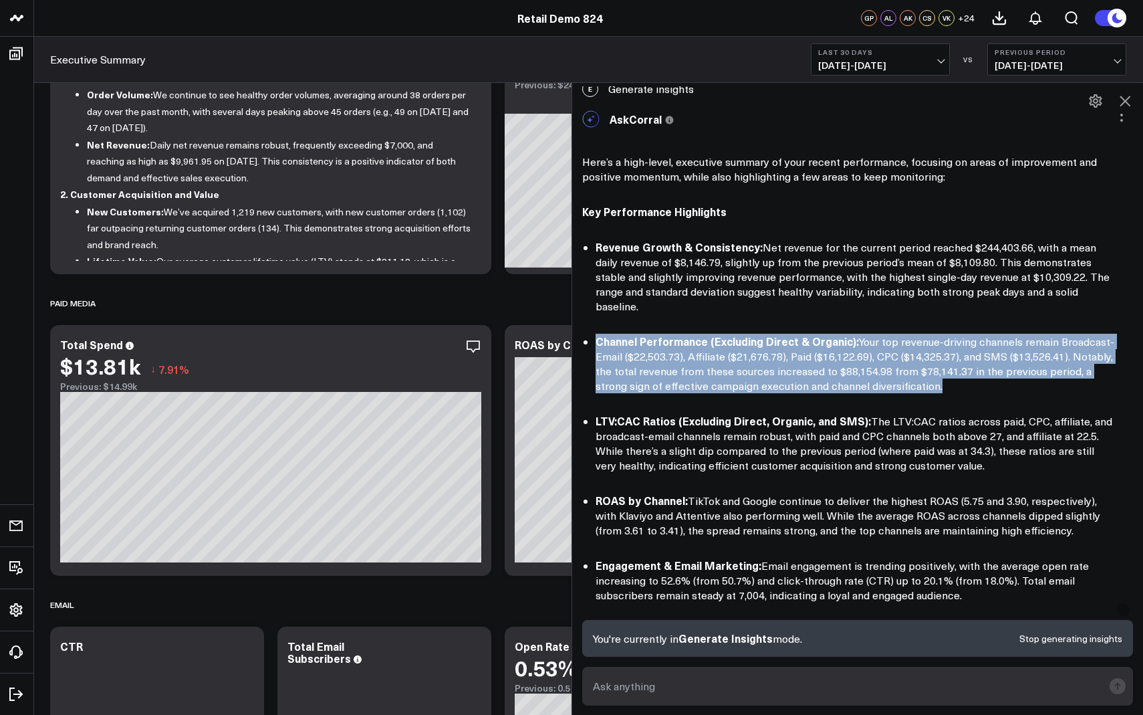
click at [856, 351] on li "Channel Performance (Excluding Direct & Organic): Your top revenue-driving chan…" at bounding box center [857, 364] width 522 height 60
copy div "Channel Performance (Excluding Direct & Organic): Your top revenue-driving chan…"
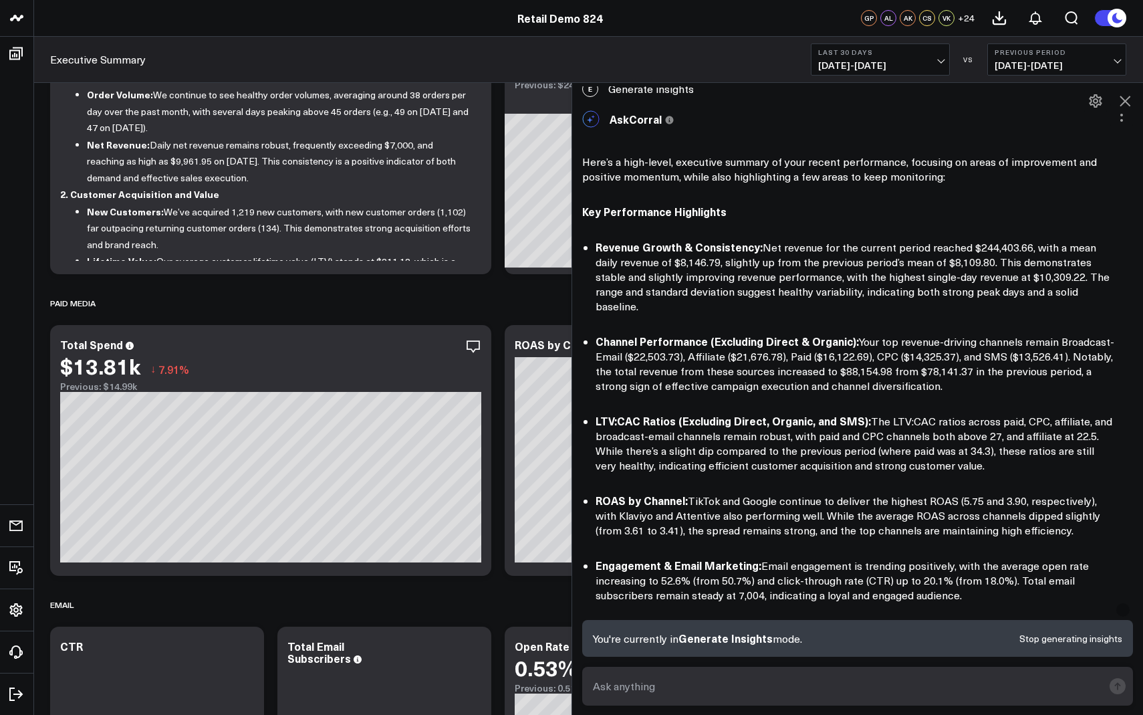
click at [764, 279] on li "Revenue Growth & Consistency: Net revenue for the current period reached $244,4…" at bounding box center [857, 276] width 522 height 74
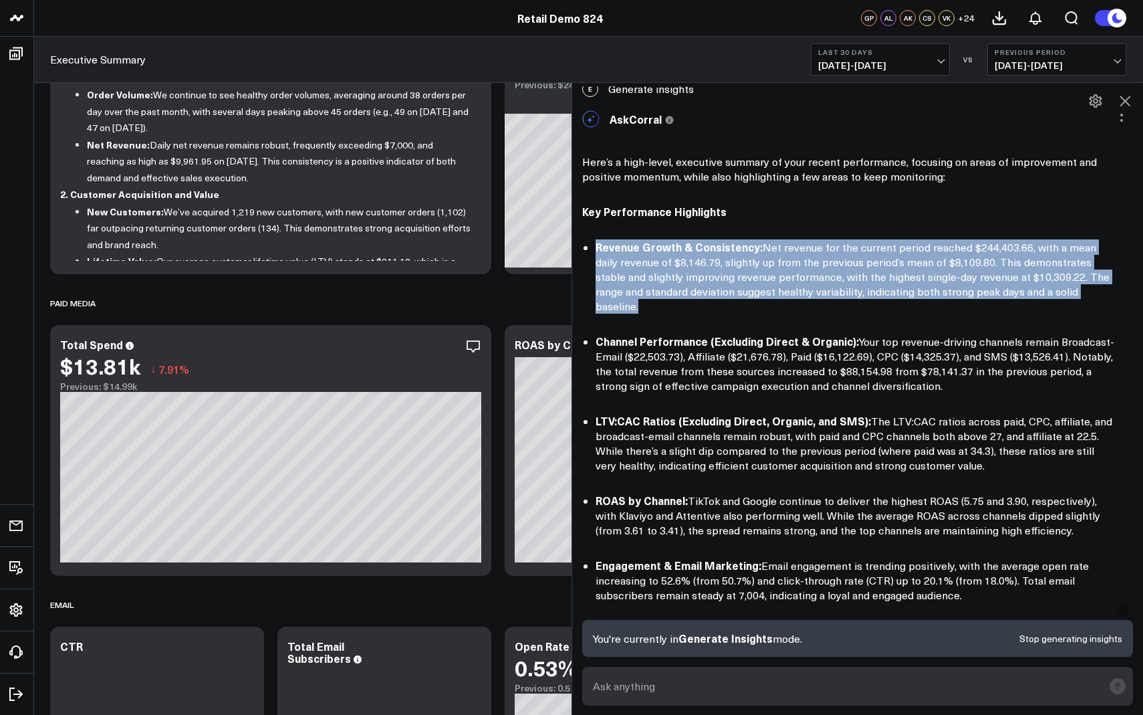
click at [764, 279] on li "Revenue Growth & Consistency: Net revenue for the current period reached $244,4…" at bounding box center [857, 276] width 522 height 74
copy div "Revenue Growth & Consistency: Net revenue for the current period reached $244,4…"
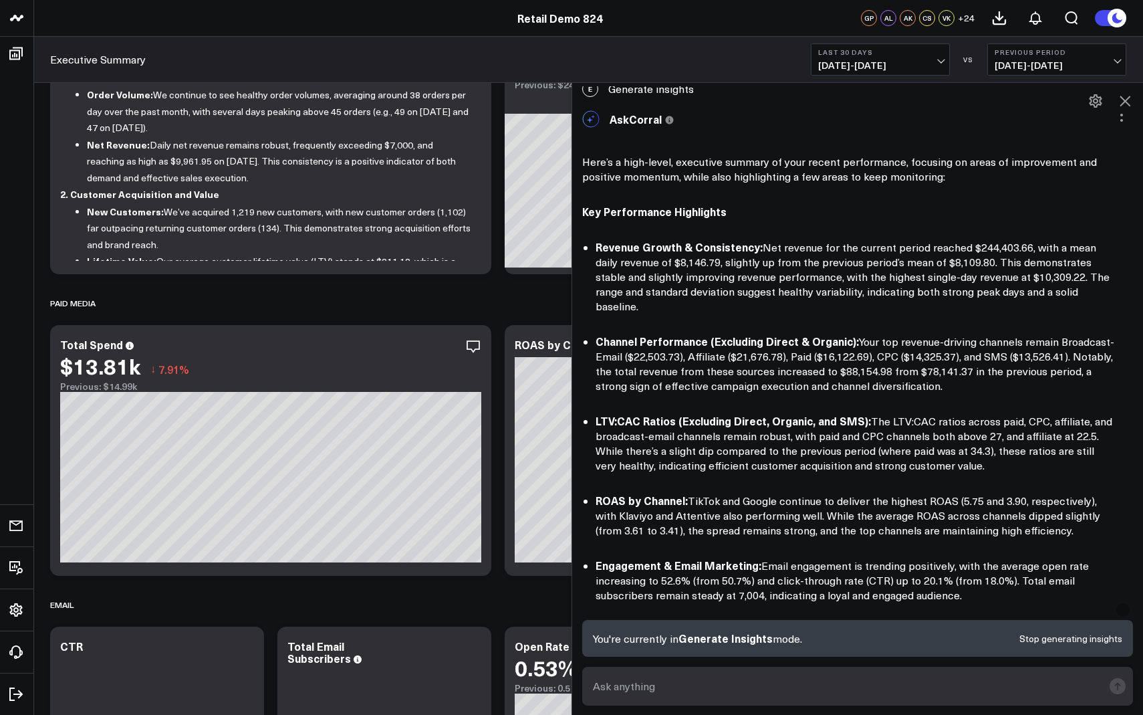
click at [735, 342] on li "Channel Performance (Excluding Direct & Organic): Your top revenue-driving chan…" at bounding box center [857, 364] width 522 height 60
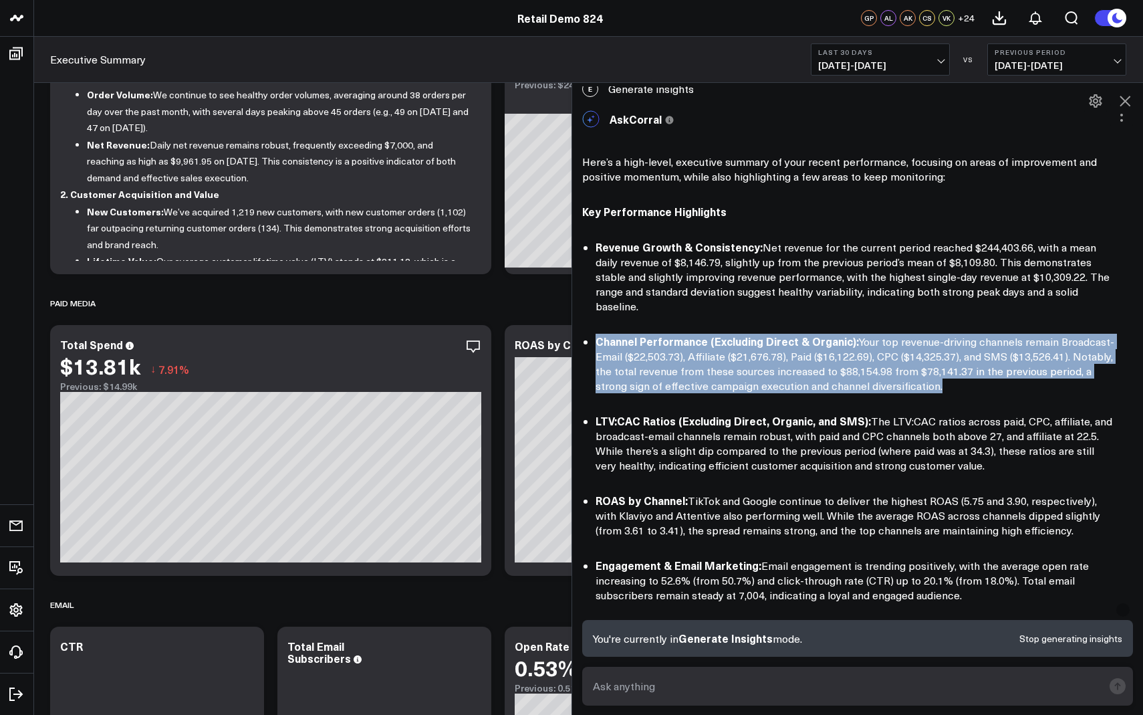
click at [735, 342] on li "Channel Performance (Excluding Direct & Organic): Your top revenue-driving chan…" at bounding box center [857, 364] width 522 height 60
copy div "Channel Performance (Excluding Direct & Organic): Your top revenue-driving chan…"
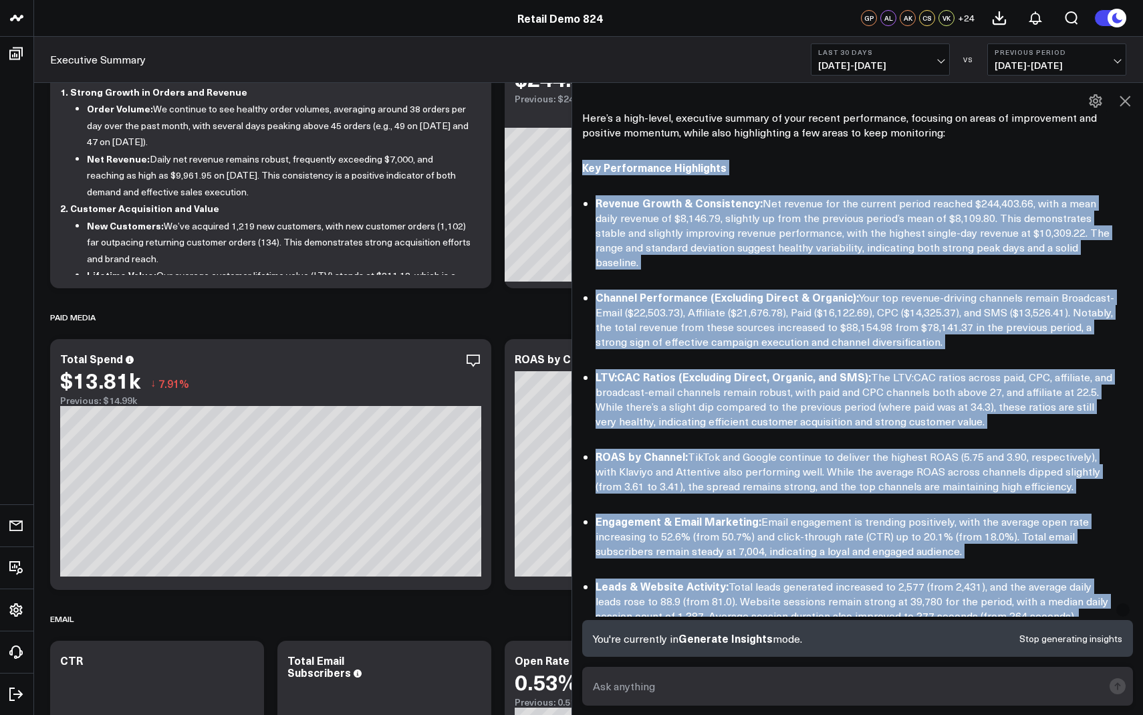
scroll to position [279, 0]
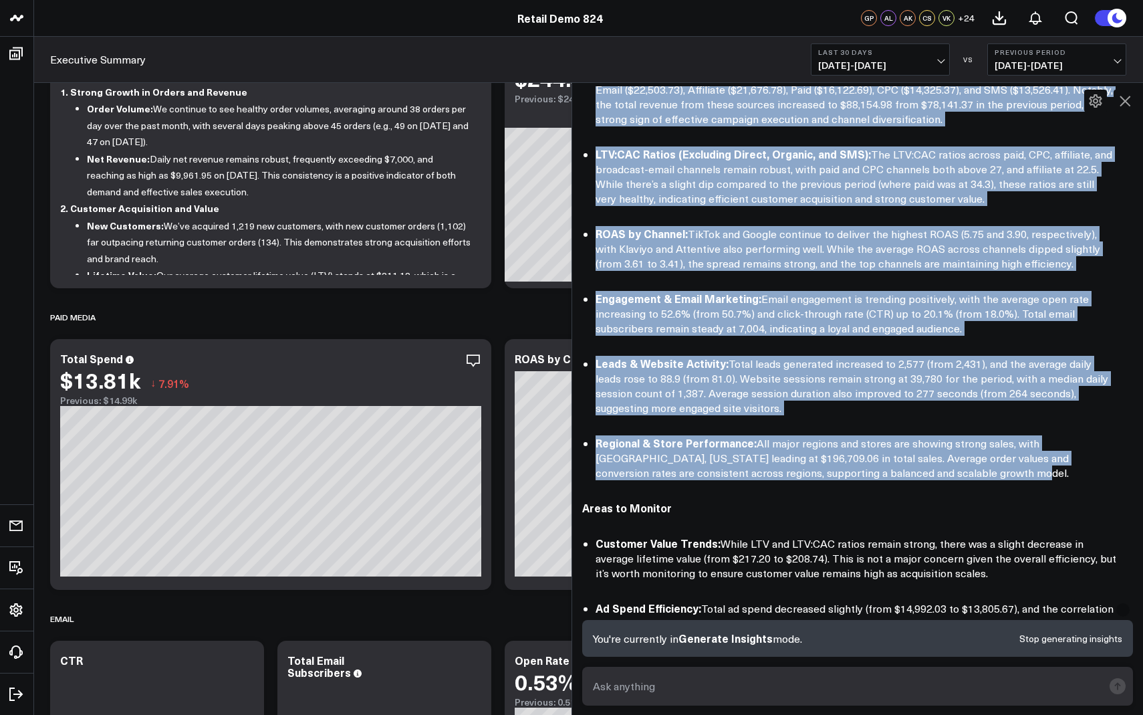
drag, startPoint x: 583, startPoint y: 225, endPoint x: 906, endPoint y: 453, distance: 395.3
click at [906, 453] on div "Here’s a high-level, executive summary of your recent performance, focusing on …" at bounding box center [857, 435] width 551 height 1095
copy div "Lor Ipsumdolors Ametconsec Adipisc Elitse & Doeiusmodte: Inc utlabor etd mag al…"
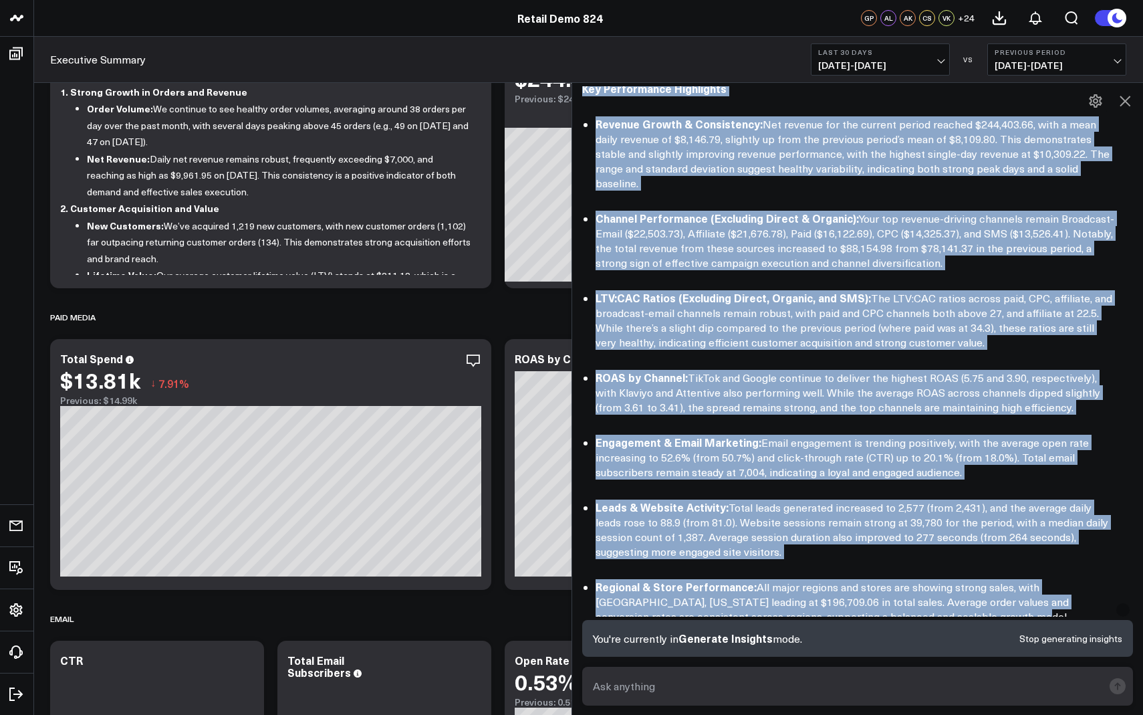
scroll to position [140, 0]
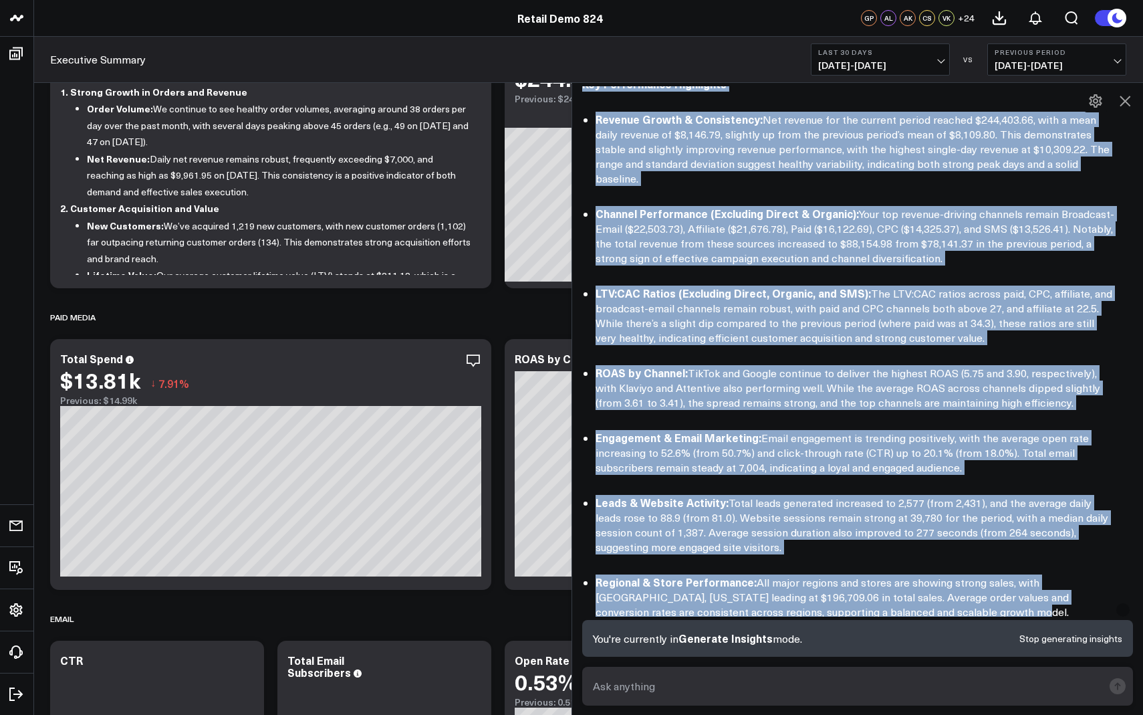
click at [828, 430] on li "Engagement & Email Marketing: Email engagement is trending positively, with the…" at bounding box center [857, 452] width 522 height 45
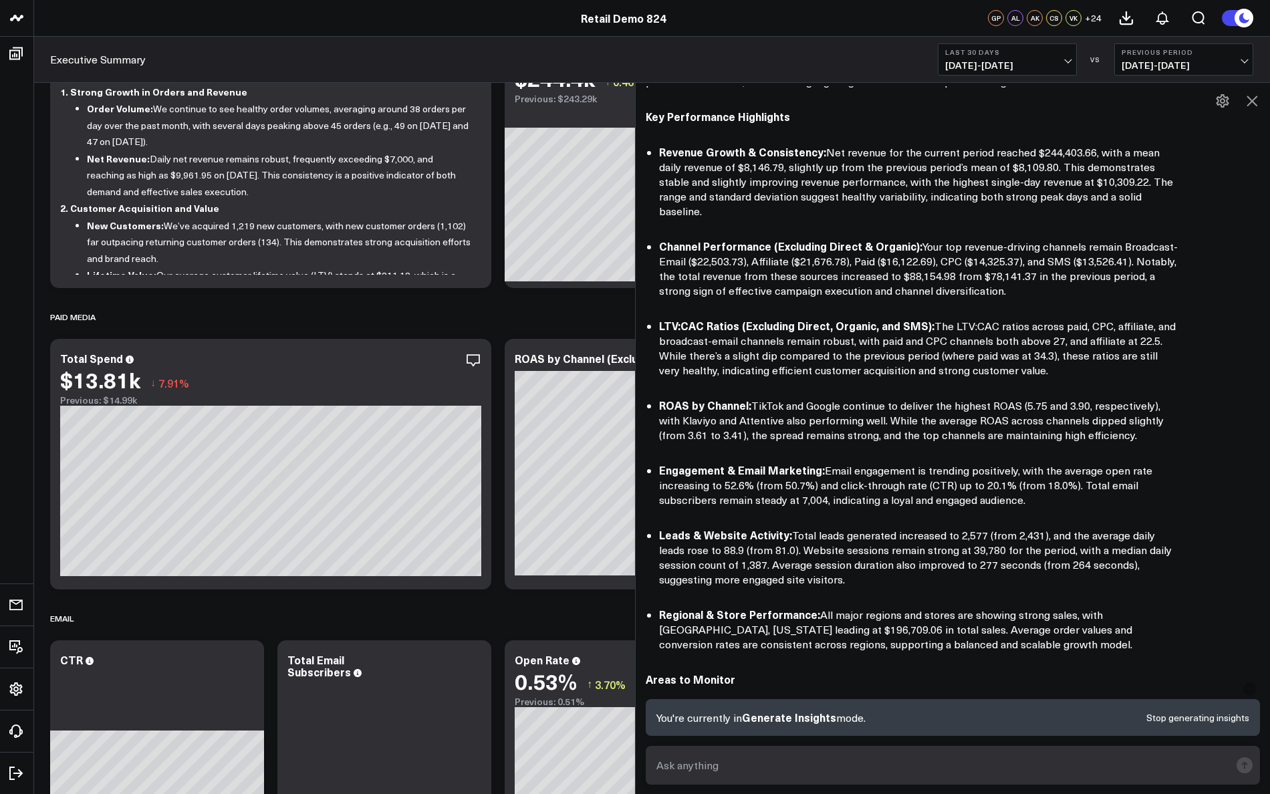
scroll to position [106, 0]
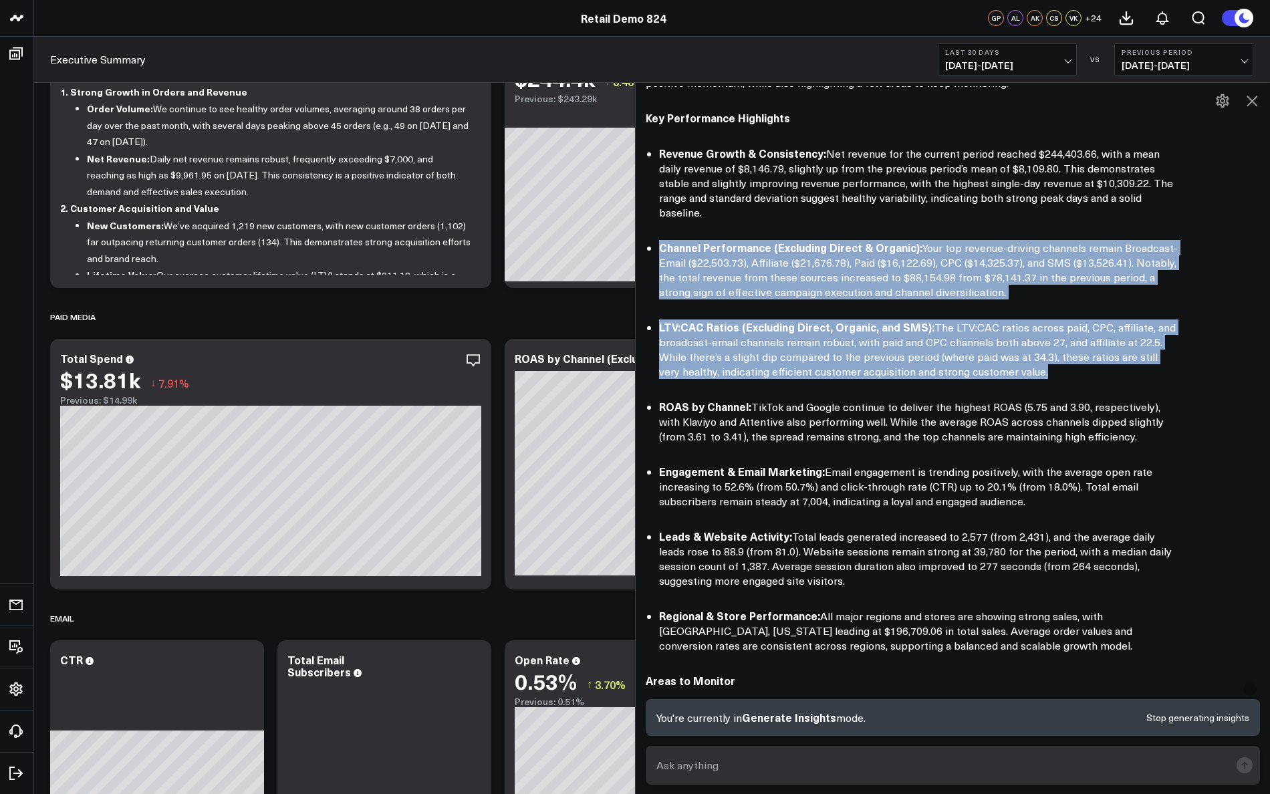
drag, startPoint x: 658, startPoint y: 230, endPoint x: 1030, endPoint y: 370, distance: 397.4
click at [1030, 370] on div "Here’s a high-level, executive summary of your recent performance, focusing on …" at bounding box center [953, 608] width 614 height 1095
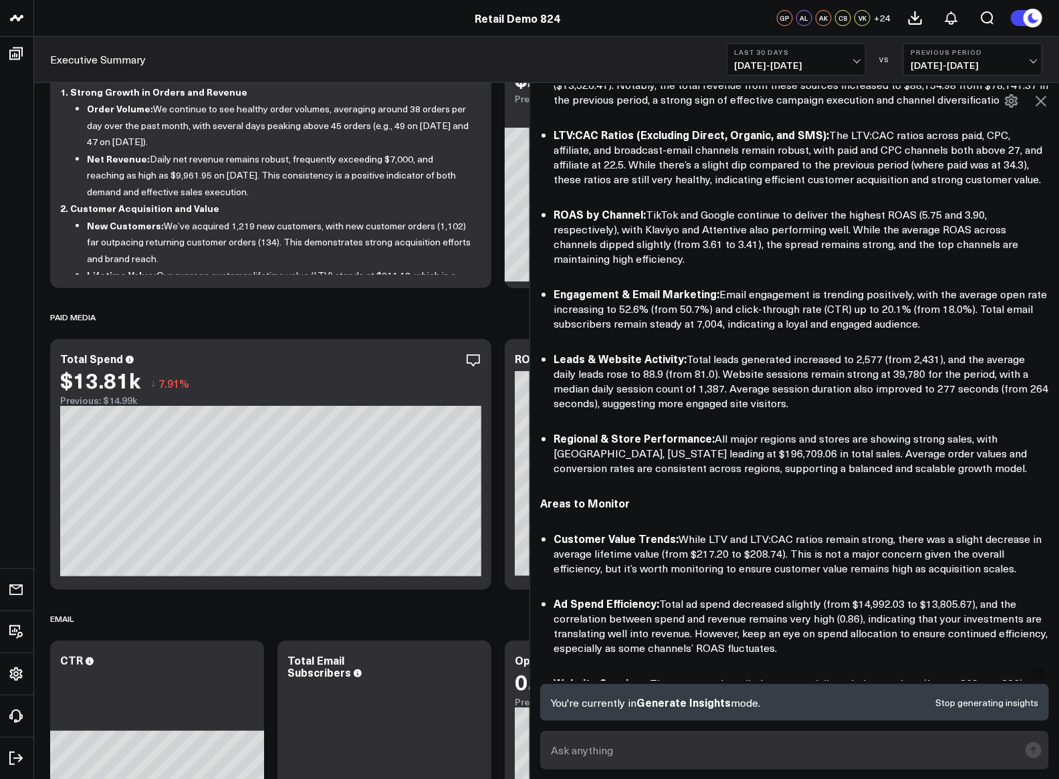
scroll to position [313, 0]
